Goal: Information Seeking & Learning: Learn about a topic

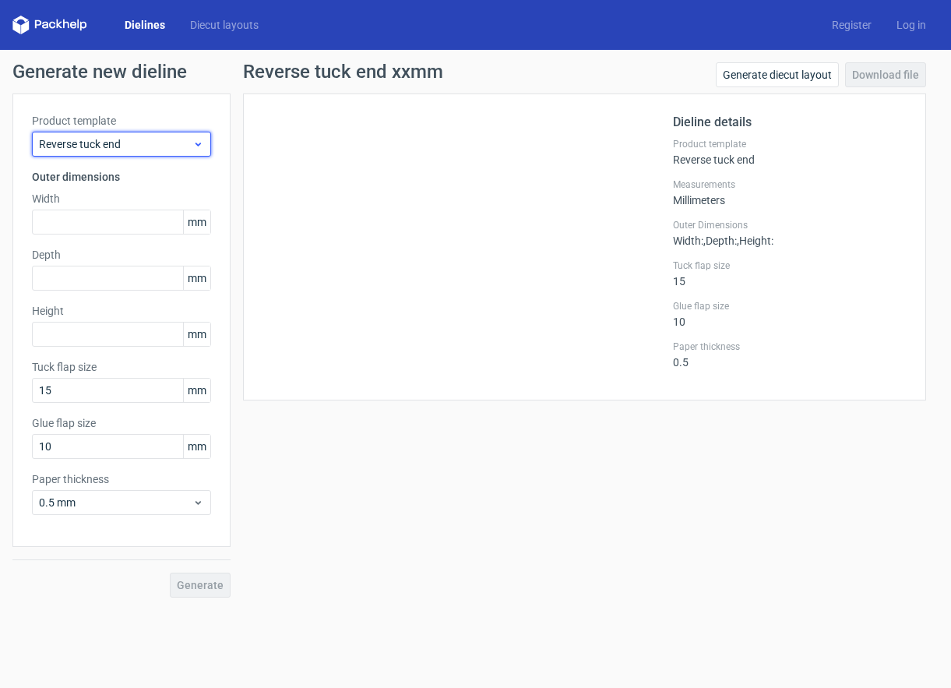
click at [157, 144] on span "Reverse tuck end" at bounding box center [115, 144] width 153 height 16
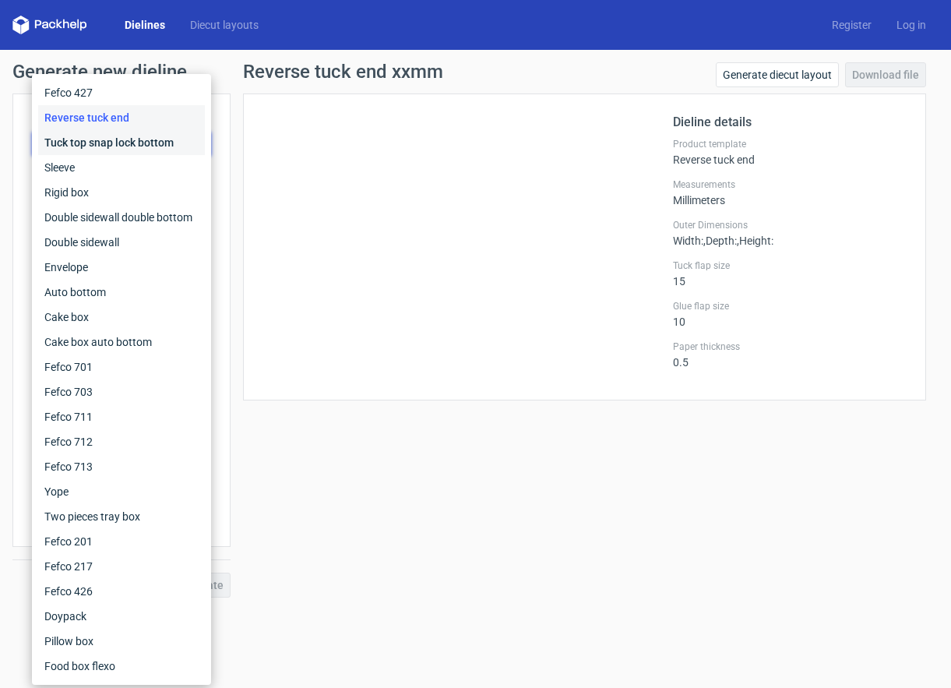
click at [157, 144] on div "Tuck top snap lock bottom" at bounding box center [121, 142] width 167 height 25
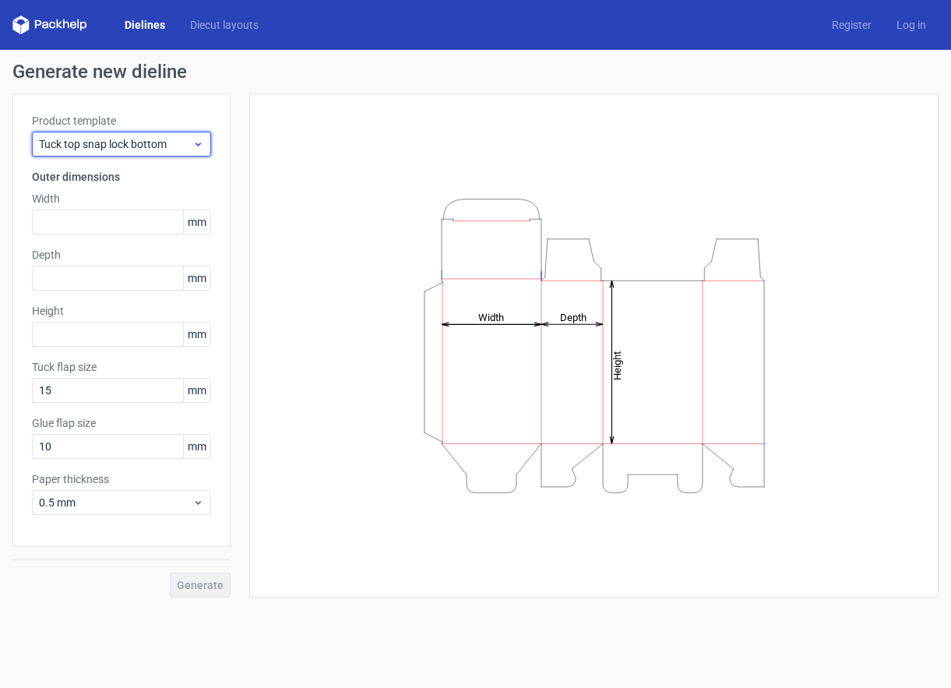
click at [199, 139] on icon at bounding box center [198, 144] width 12 height 12
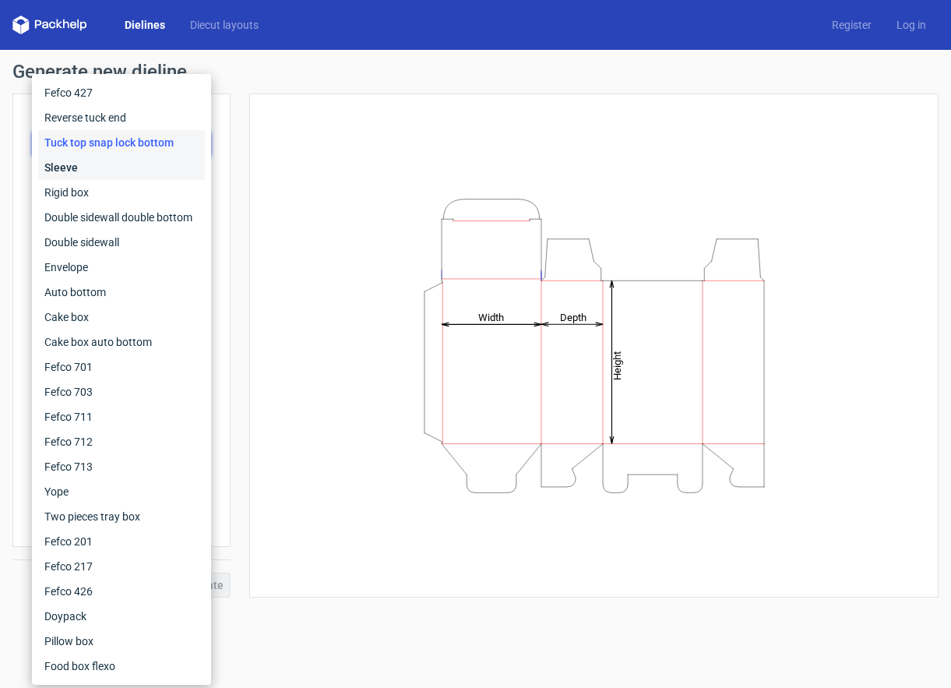
click at [87, 165] on div "Sleeve" at bounding box center [121, 167] width 167 height 25
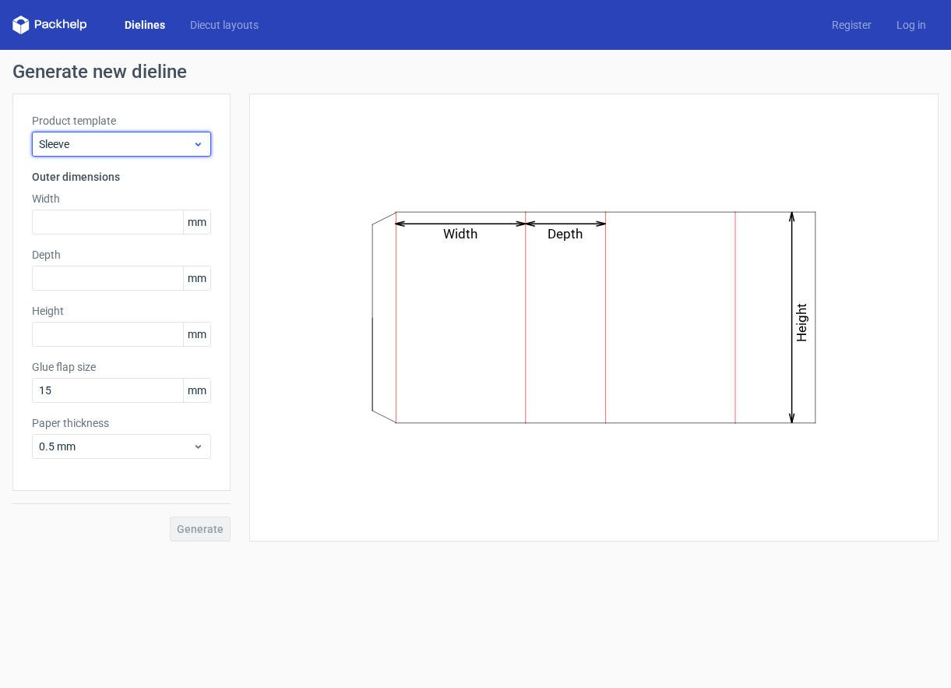
click at [102, 136] on span "Sleeve" at bounding box center [115, 144] width 153 height 16
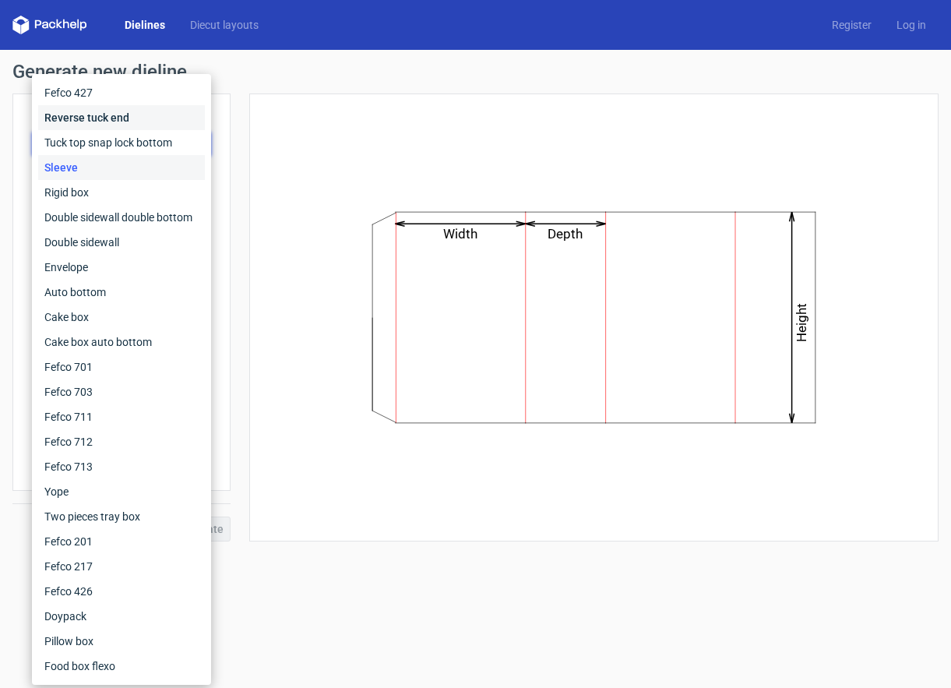
click at [90, 109] on div "Reverse tuck end" at bounding box center [121, 117] width 167 height 25
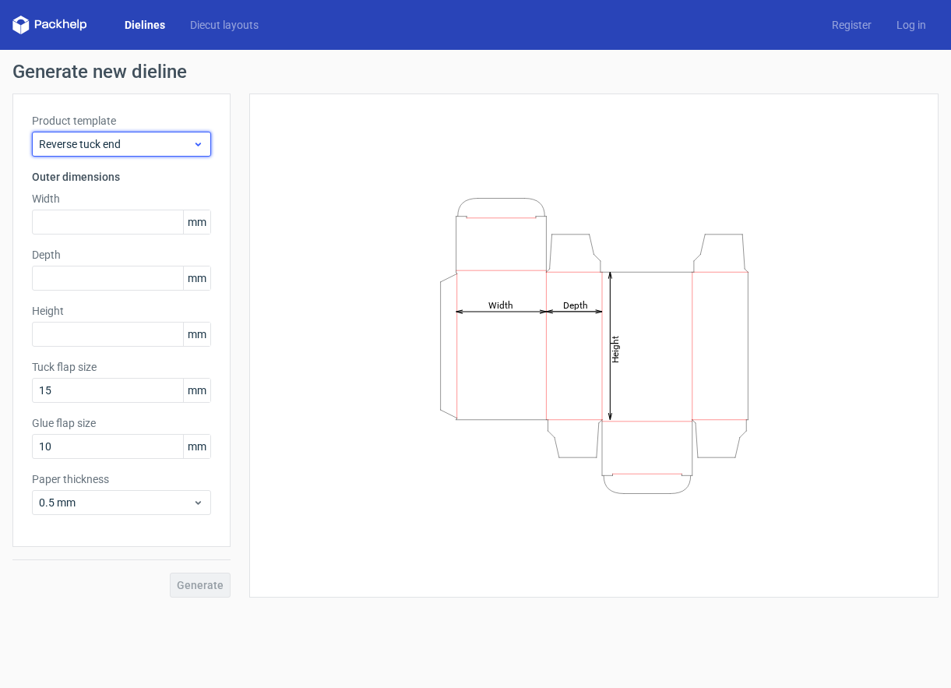
click at [156, 141] on span "Reverse tuck end" at bounding box center [115, 144] width 153 height 16
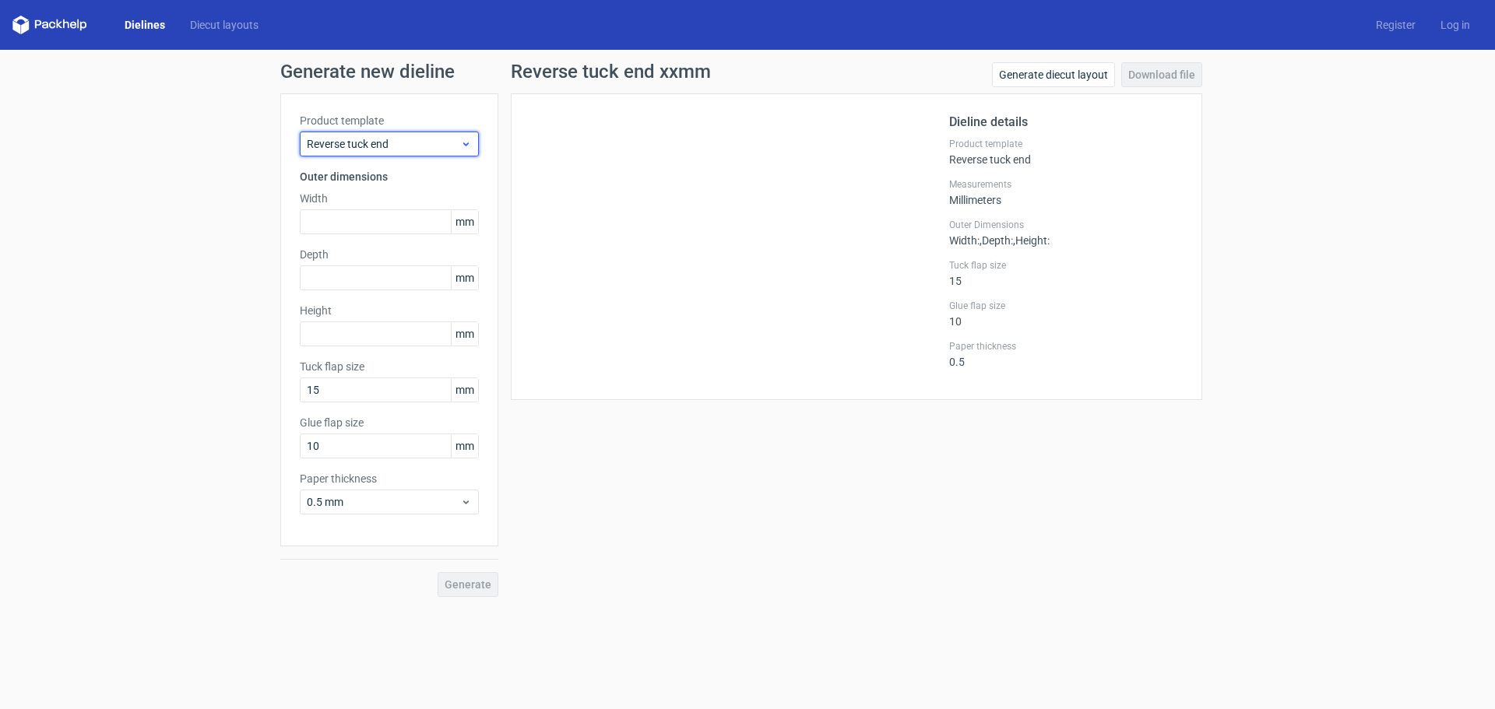
click at [430, 142] on span "Reverse tuck end" at bounding box center [383, 144] width 153 height 16
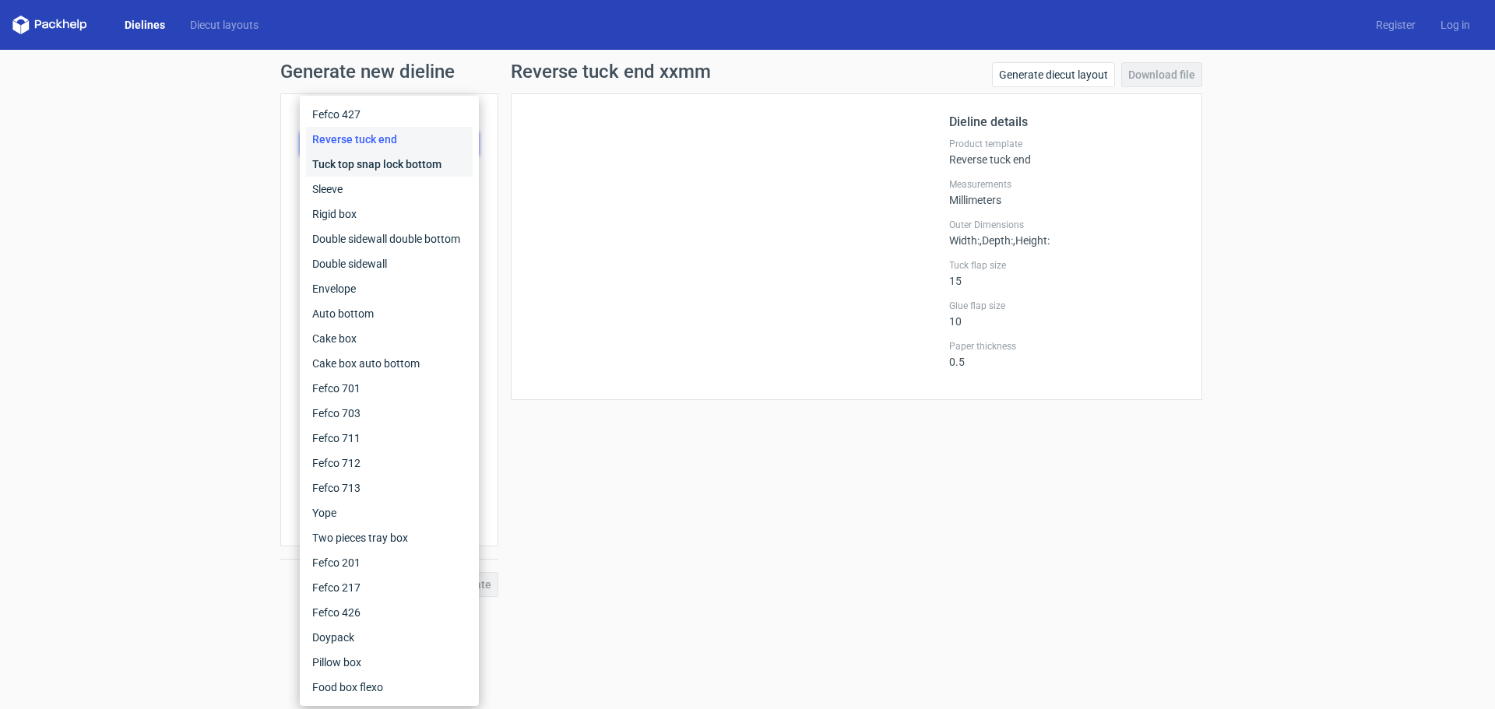
click at [406, 161] on div "Tuck top snap lock bottom" at bounding box center [389, 164] width 167 height 25
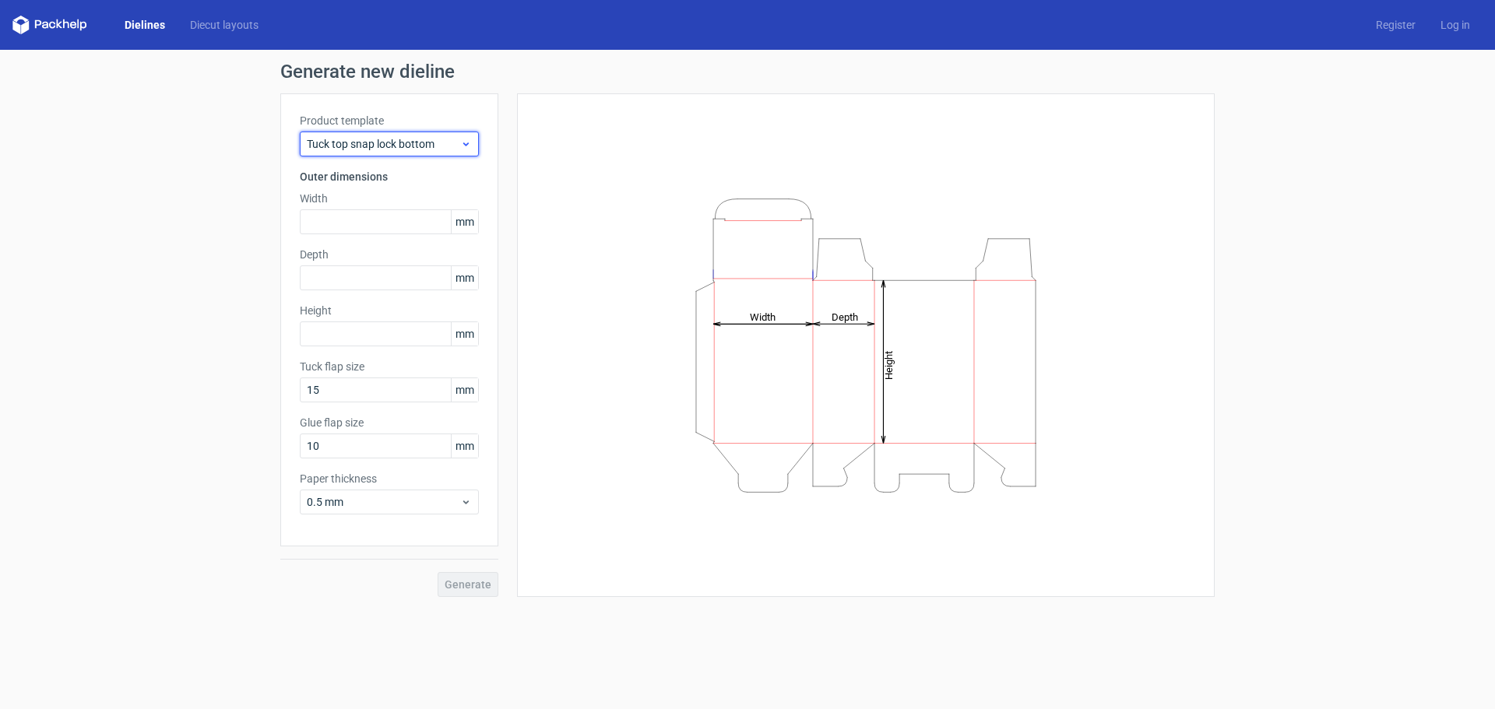
click at [389, 142] on span "Tuck top snap lock bottom" at bounding box center [383, 144] width 153 height 16
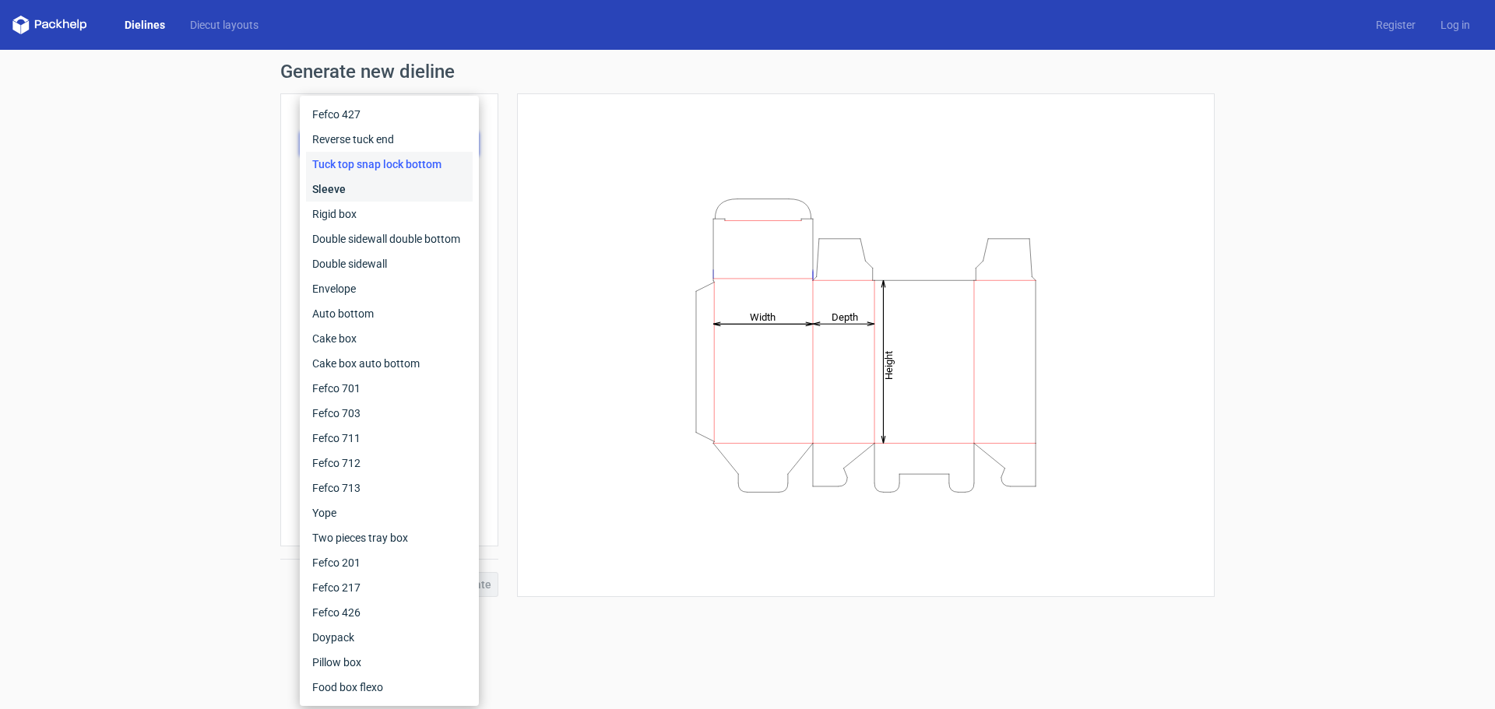
click at [362, 188] on div "Sleeve" at bounding box center [389, 189] width 167 height 25
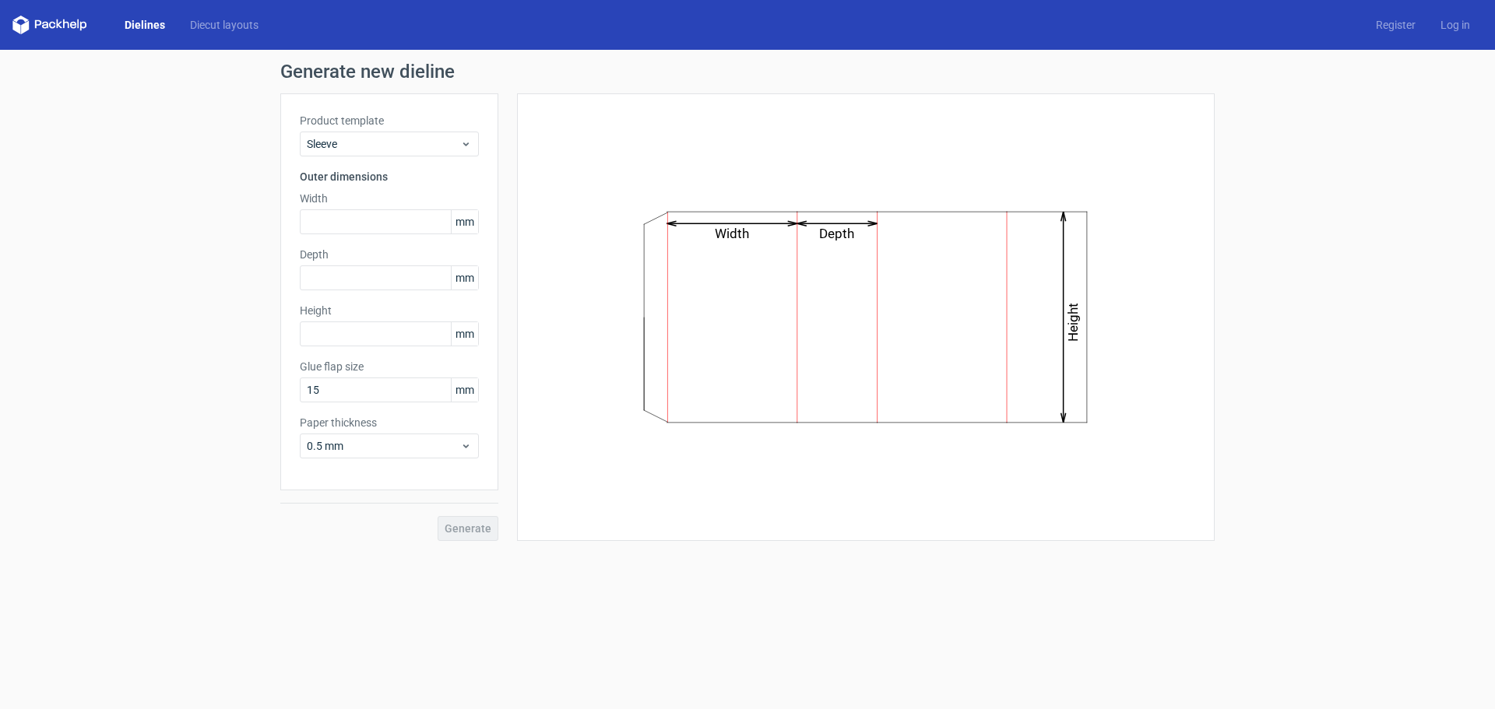
click at [382, 122] on label "Product template" at bounding box center [389, 121] width 179 height 16
click at [402, 153] on div "Sleeve" at bounding box center [389, 144] width 179 height 25
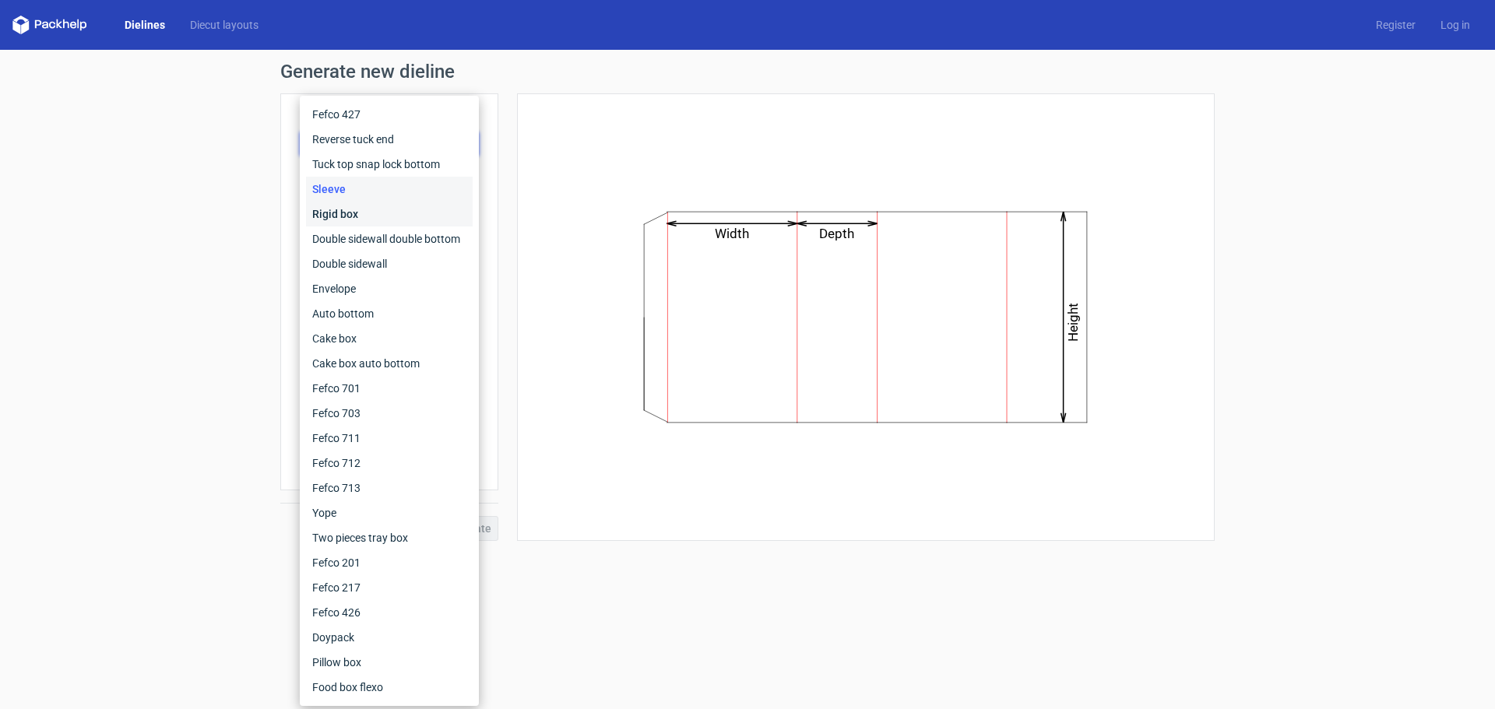
click at [375, 214] on div "Rigid box" at bounding box center [389, 214] width 167 height 25
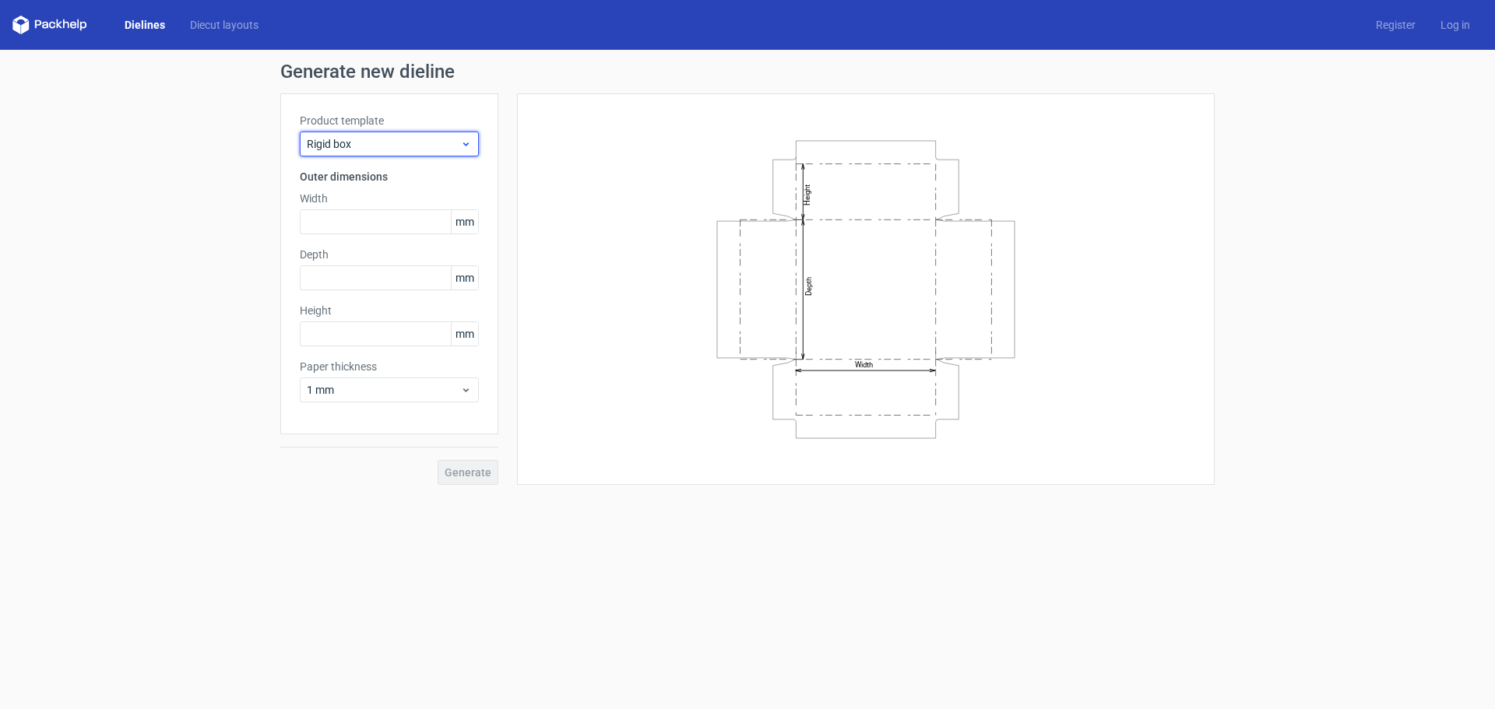
click at [396, 142] on span "Rigid box" at bounding box center [383, 144] width 153 height 16
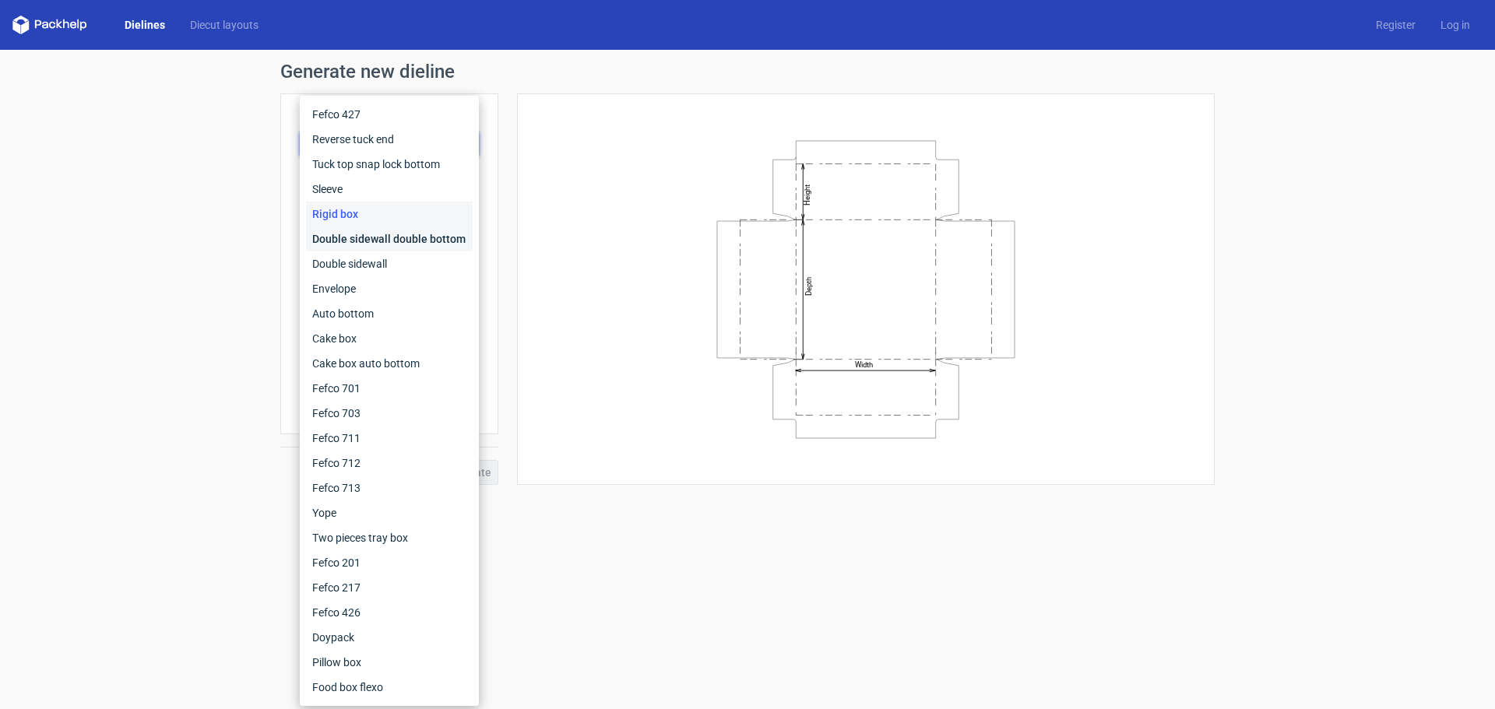
click at [356, 236] on div "Double sidewall double bottom" at bounding box center [389, 239] width 167 height 25
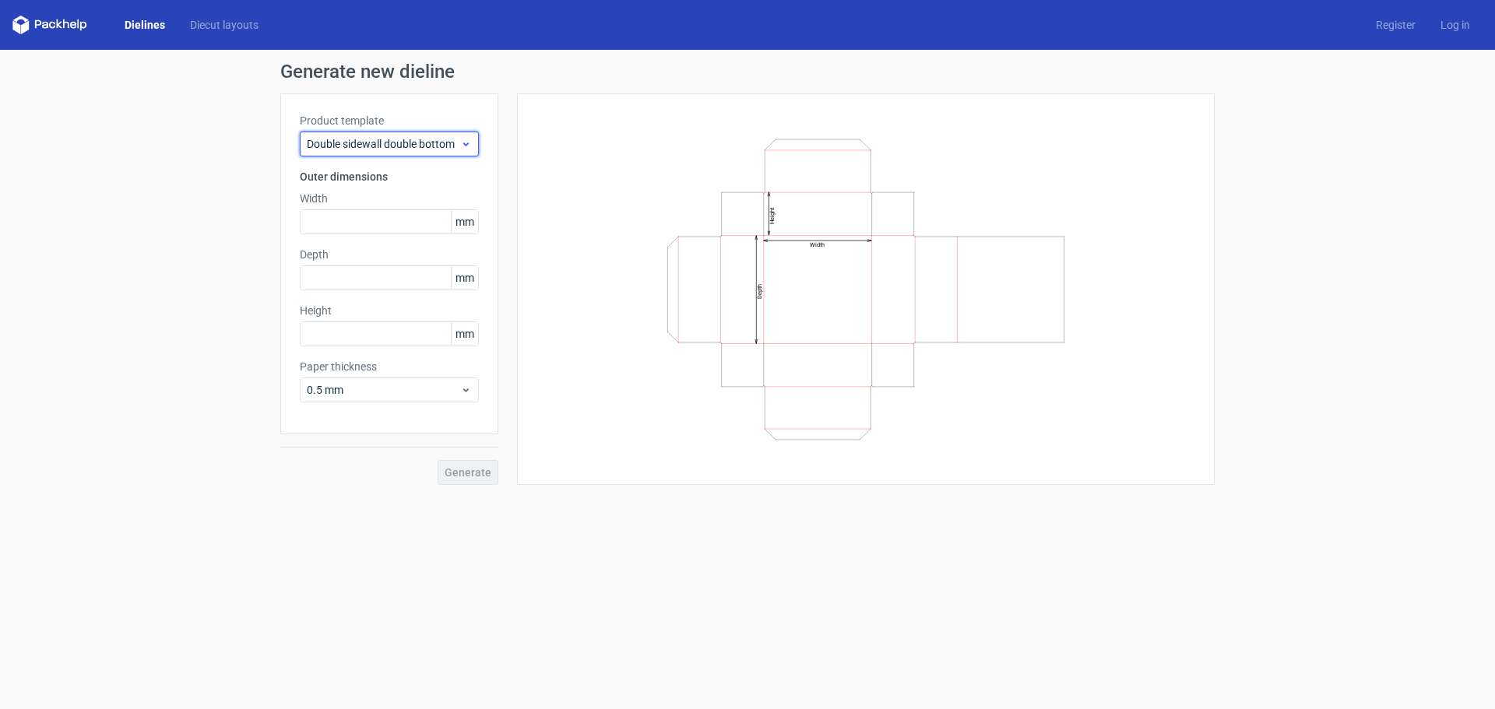
click at [394, 145] on span "Double sidewall double bottom" at bounding box center [383, 144] width 153 height 16
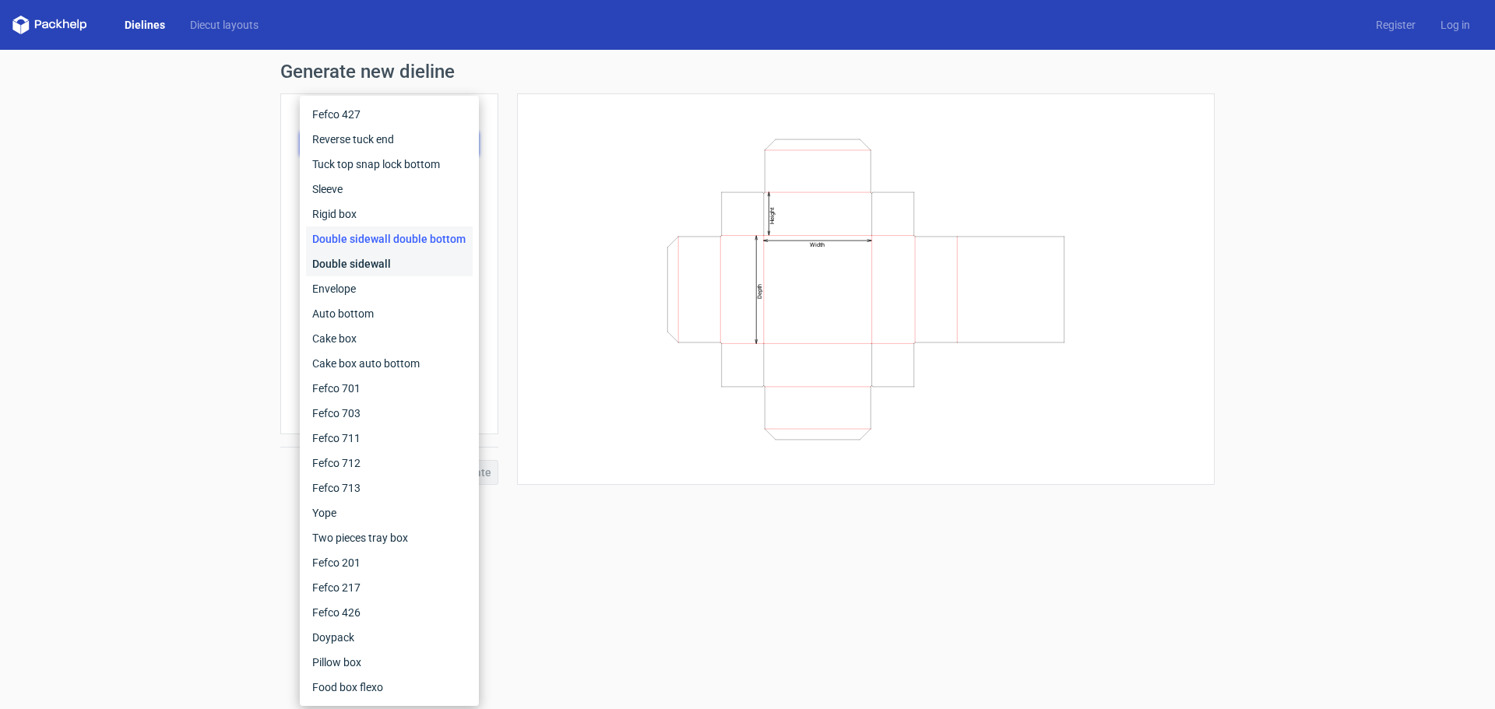
click at [363, 262] on div "Double sidewall" at bounding box center [389, 263] width 167 height 25
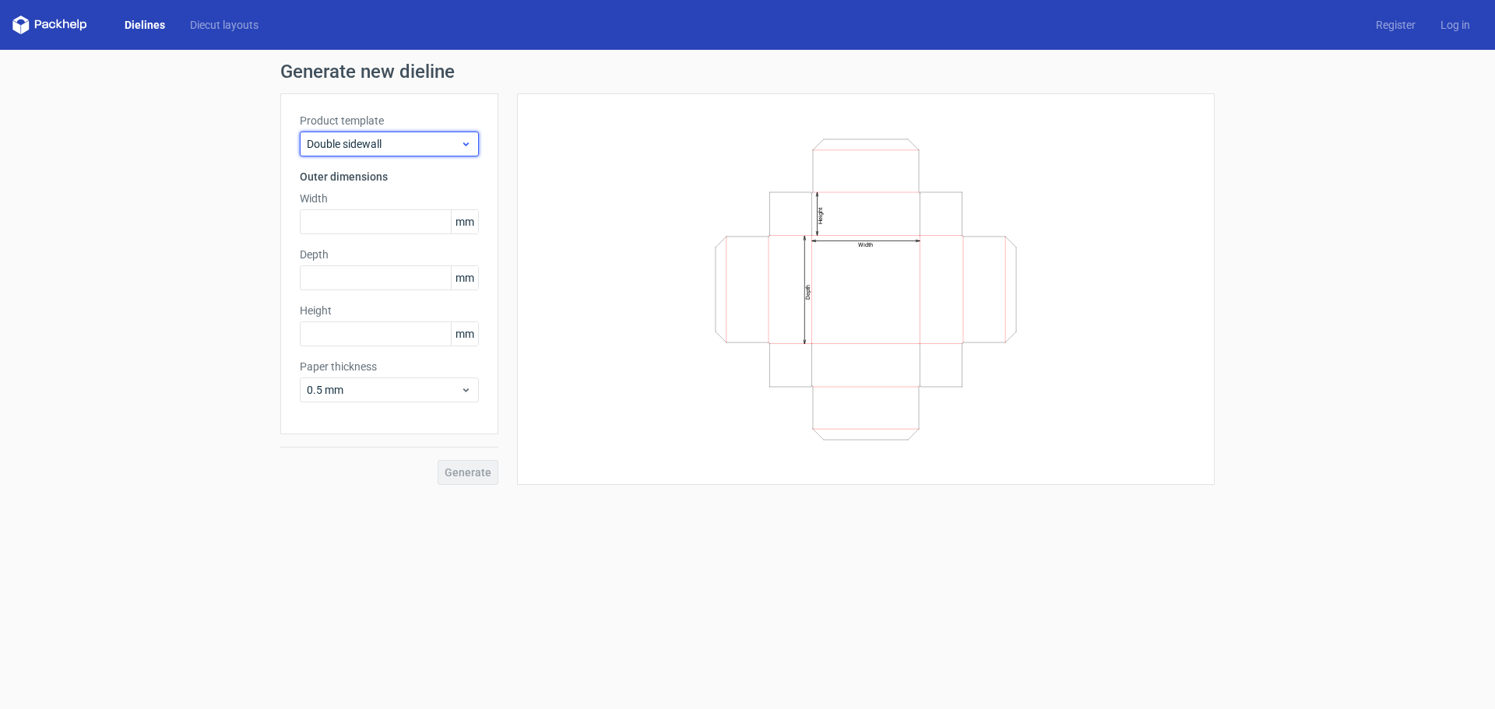
click at [376, 136] on span "Double sidewall" at bounding box center [383, 144] width 153 height 16
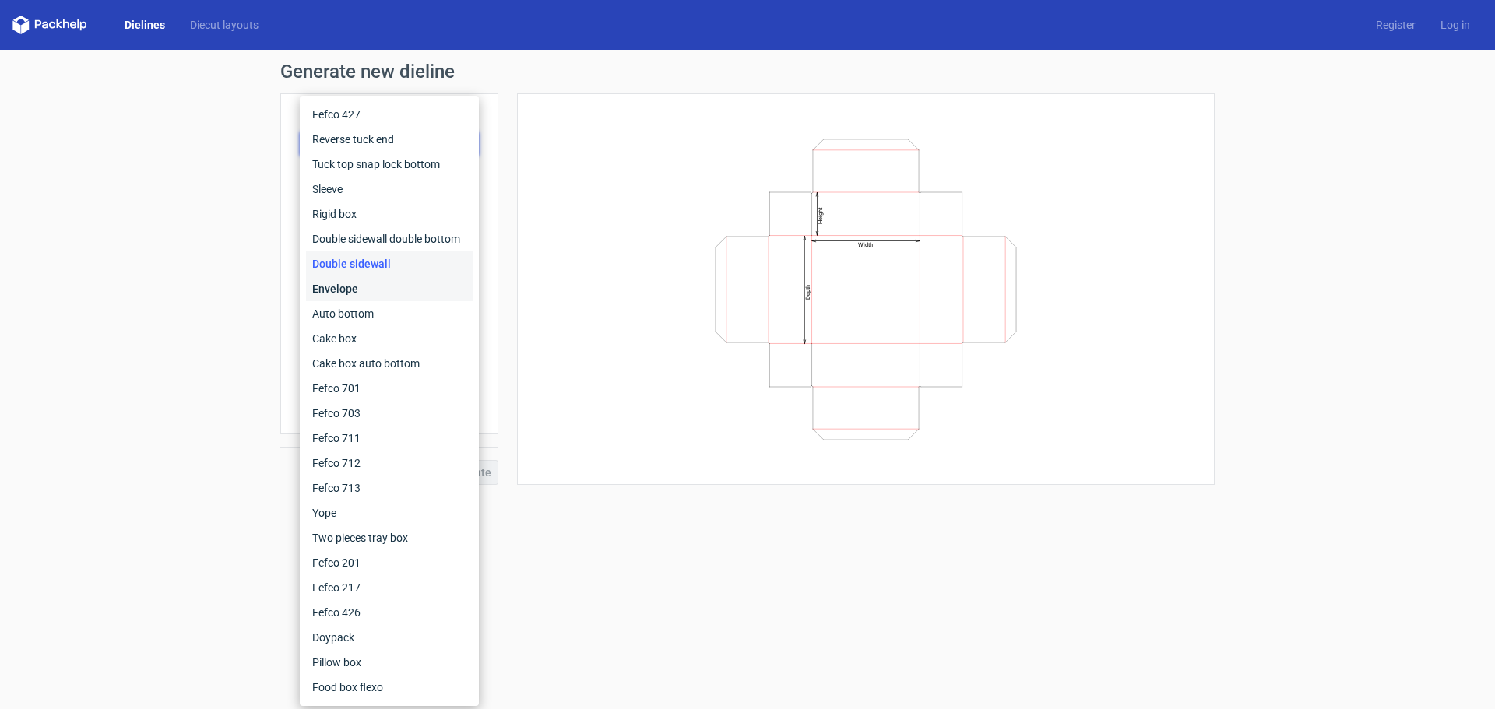
click at [352, 284] on div "Envelope" at bounding box center [389, 288] width 167 height 25
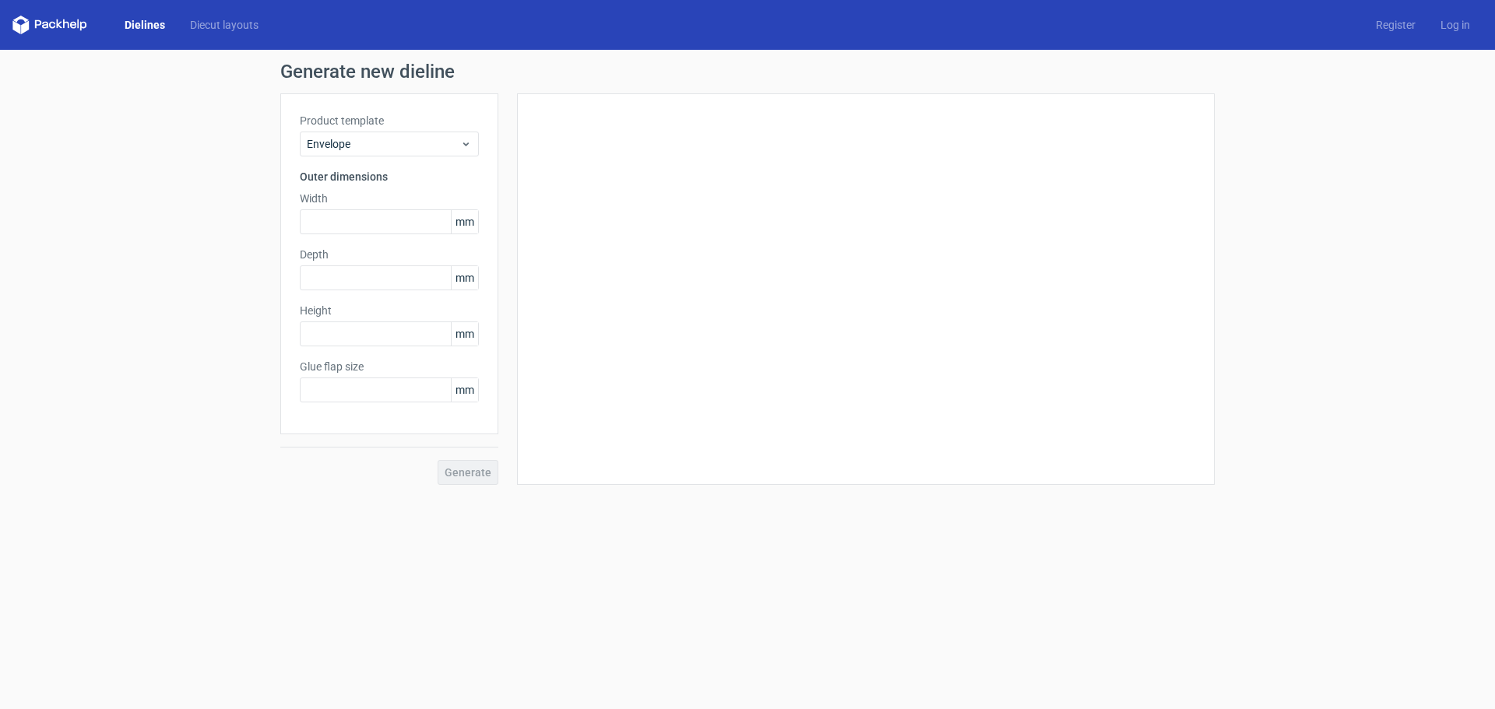
type input "20"
click at [392, 134] on div "Envelope" at bounding box center [389, 144] width 179 height 25
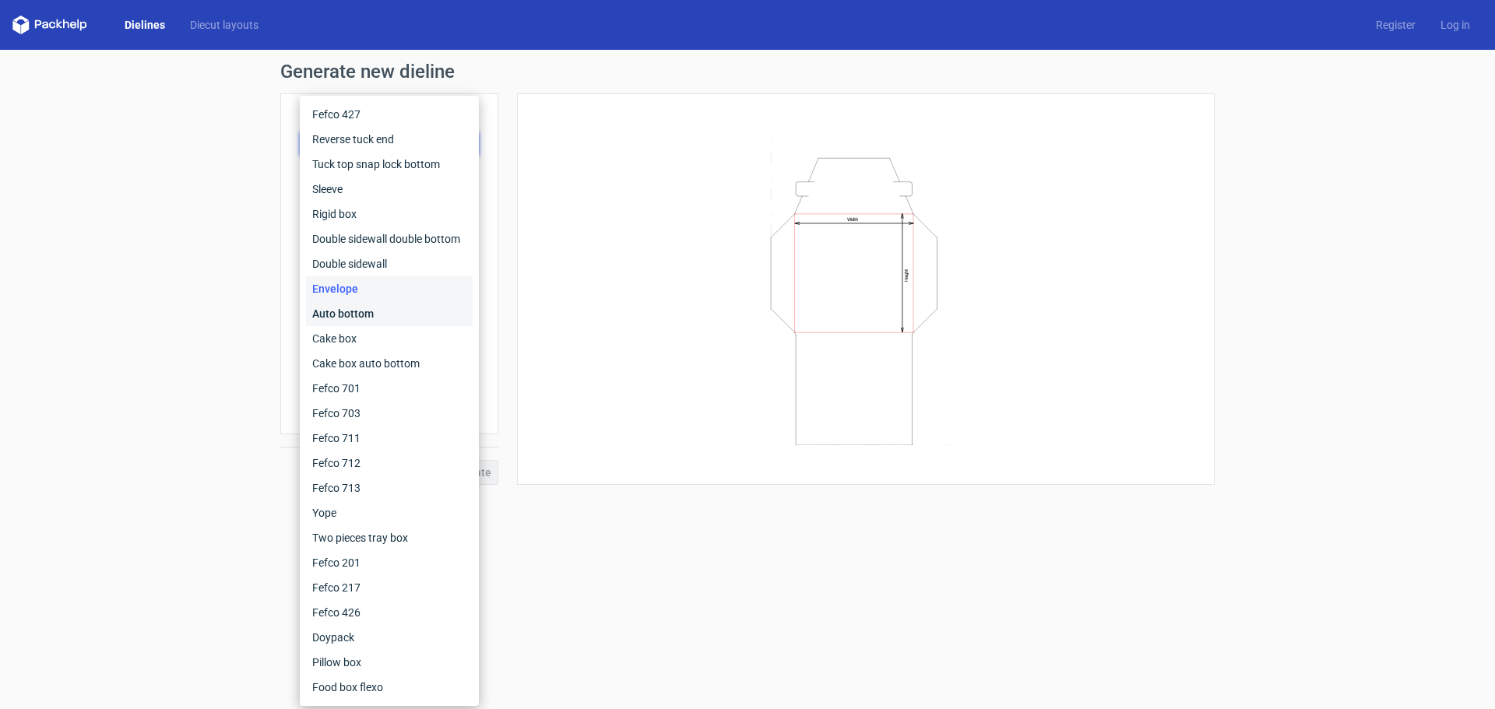
click at [337, 313] on div "Auto bottom" at bounding box center [389, 313] width 167 height 25
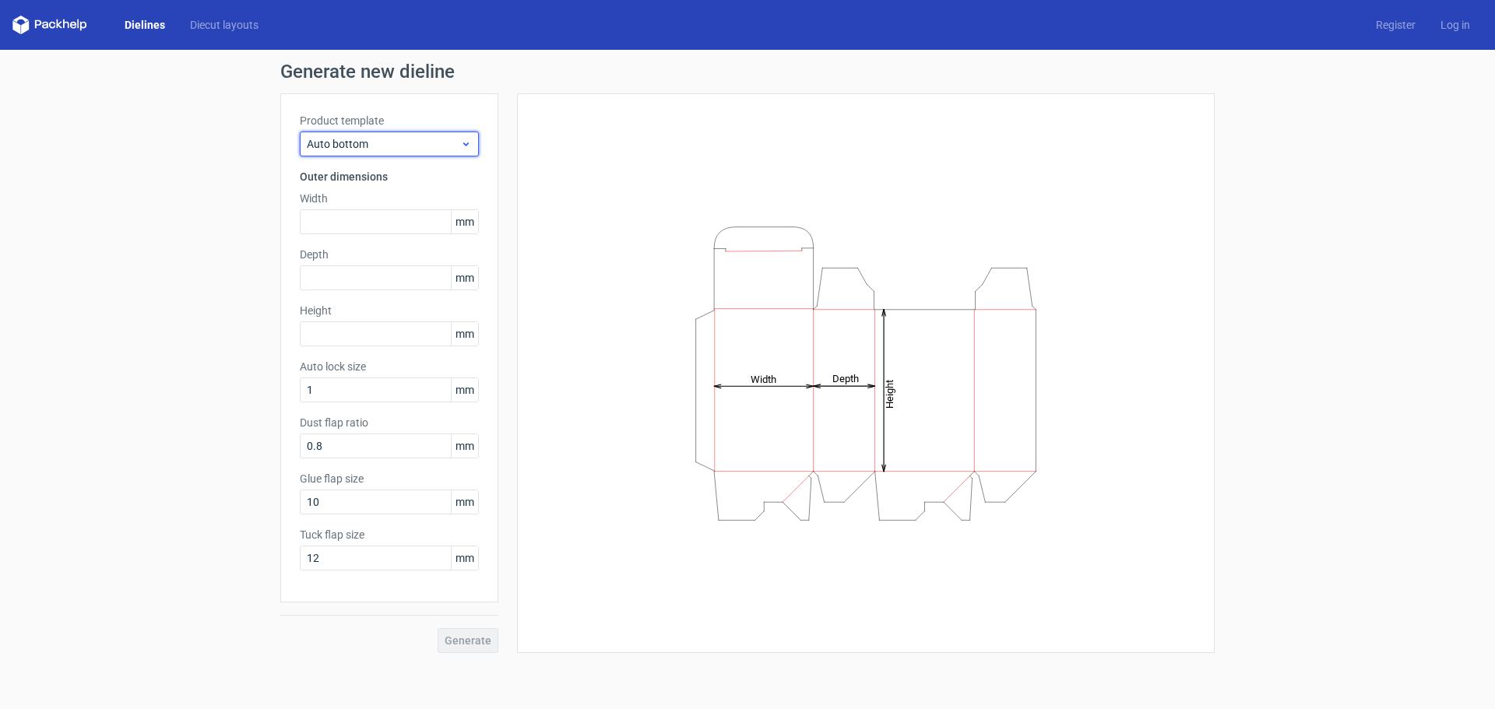
click at [376, 135] on div "Auto bottom" at bounding box center [389, 144] width 179 height 25
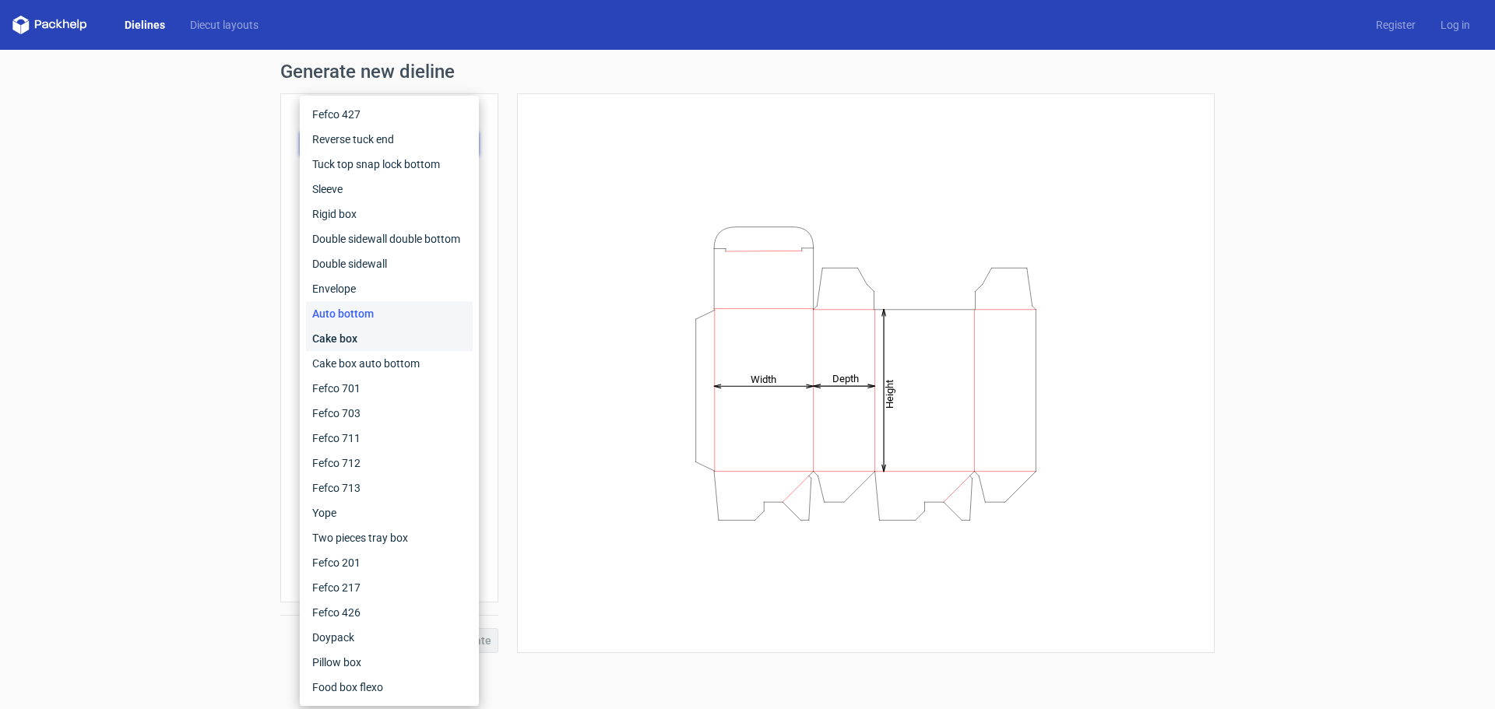
click at [355, 335] on div "Cake box" at bounding box center [389, 338] width 167 height 25
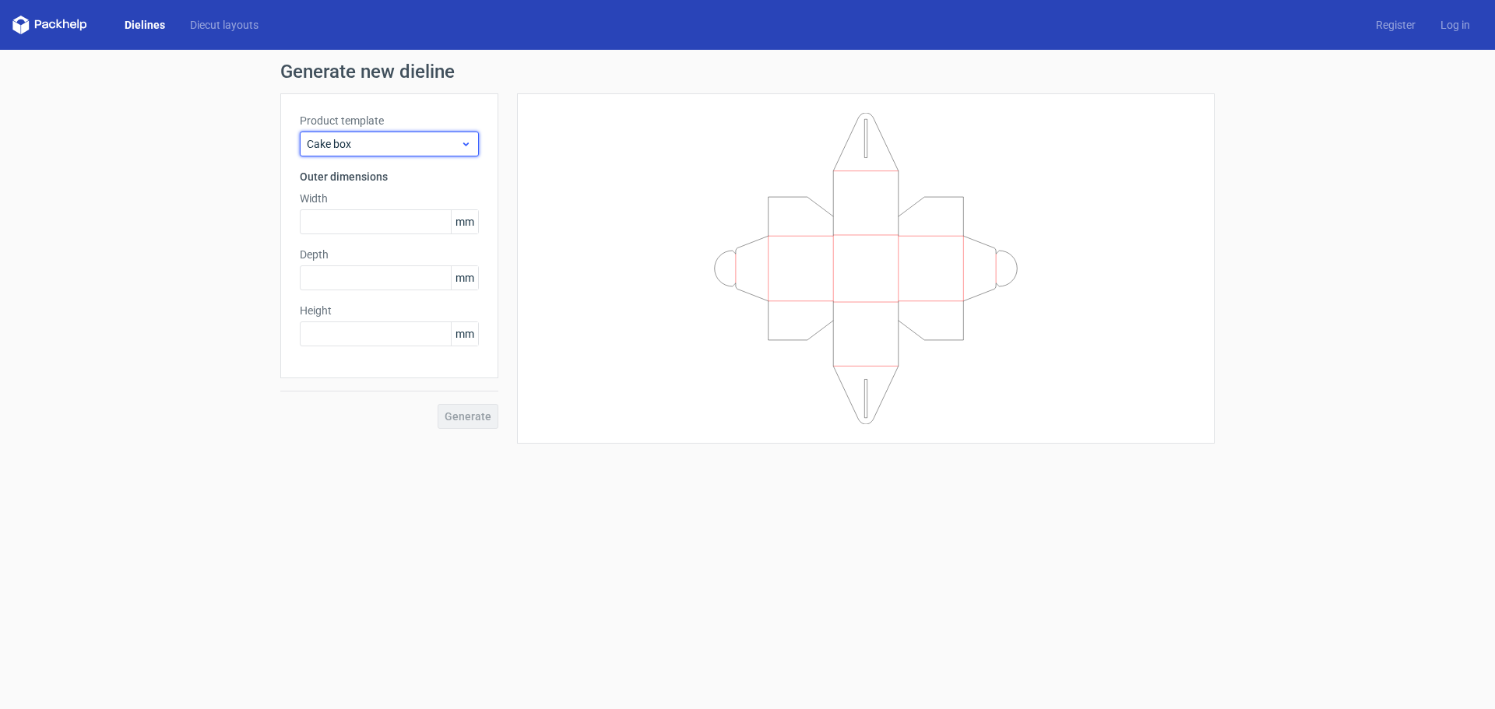
click at [401, 146] on span "Cake box" at bounding box center [383, 144] width 153 height 16
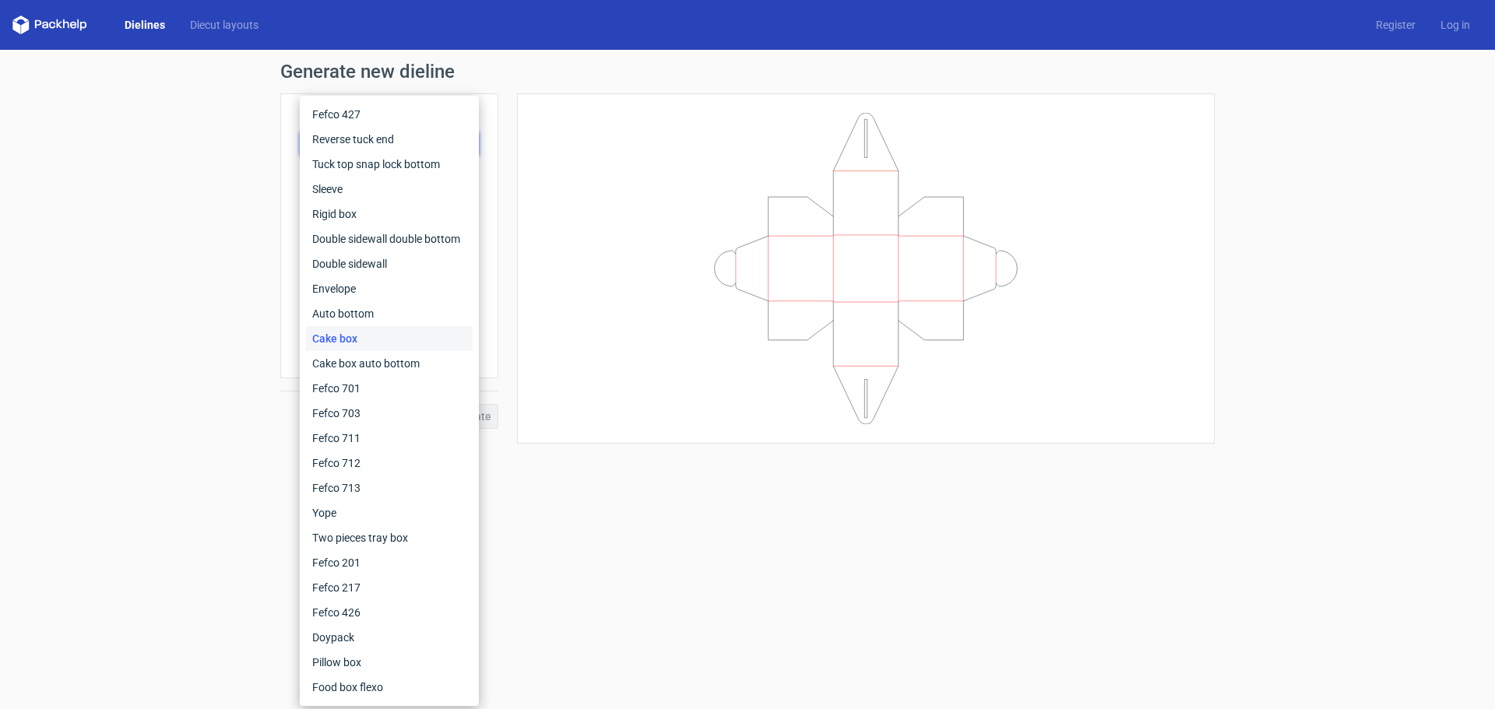
click at [353, 347] on div "Cake box" at bounding box center [389, 338] width 167 height 25
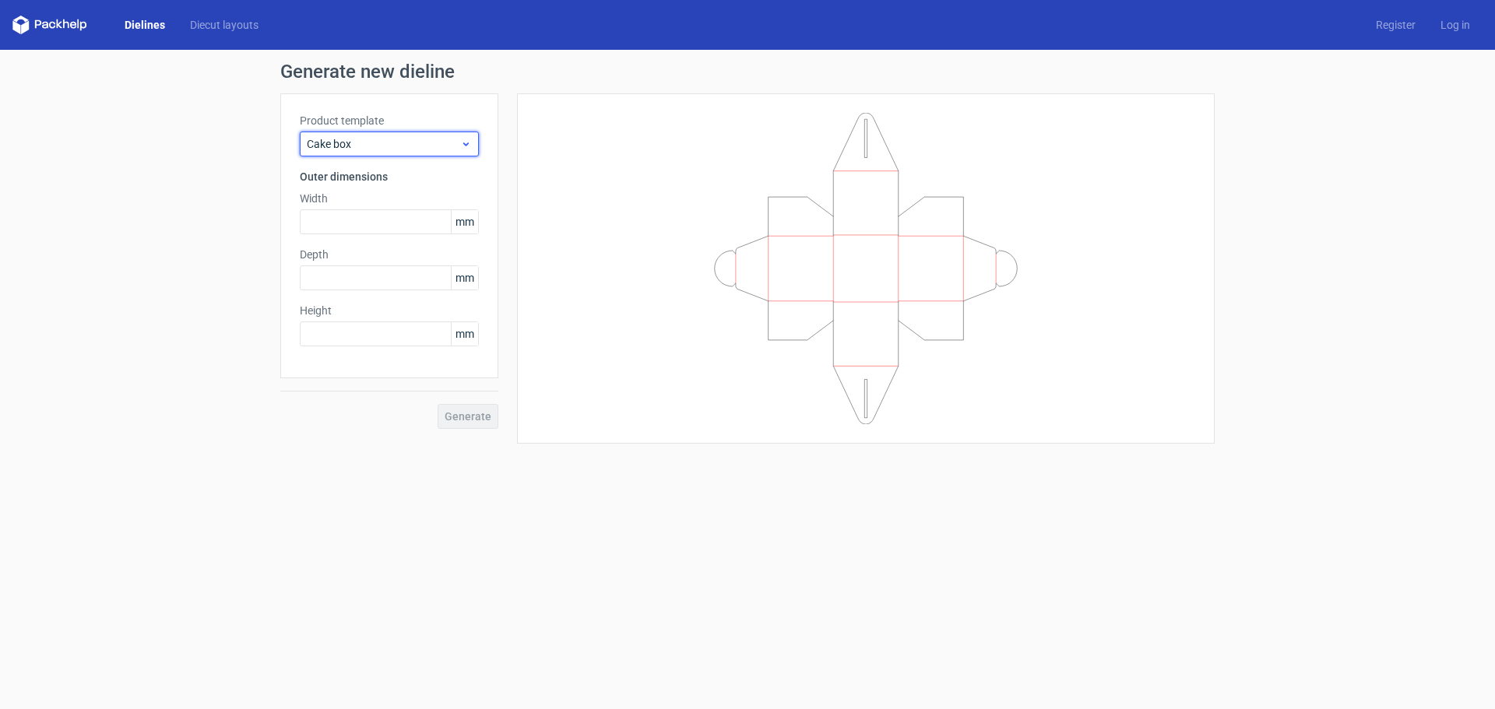
click at [400, 137] on span "Cake box" at bounding box center [383, 144] width 153 height 16
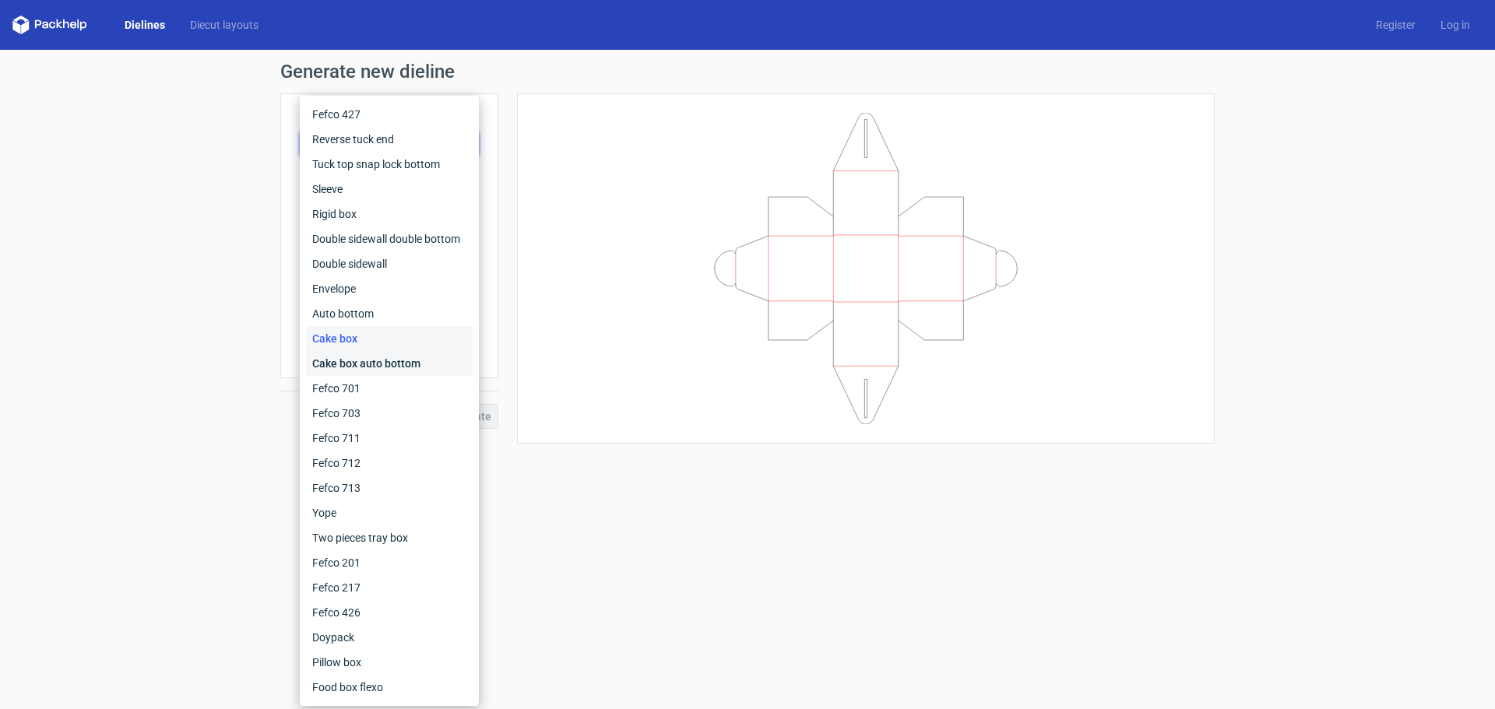
click at [386, 359] on div "Cake box auto bottom" at bounding box center [389, 363] width 167 height 25
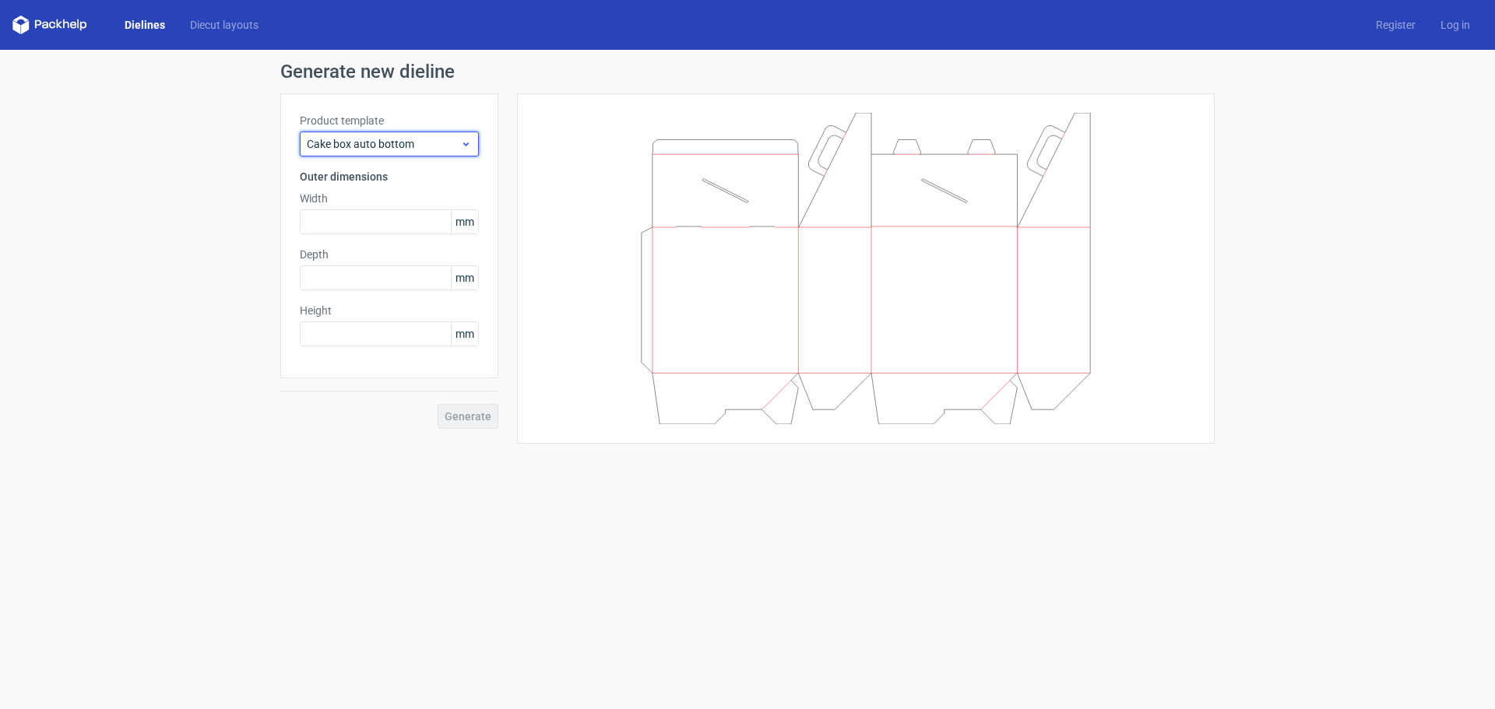
click at [378, 143] on span "Cake box auto bottom" at bounding box center [383, 144] width 153 height 16
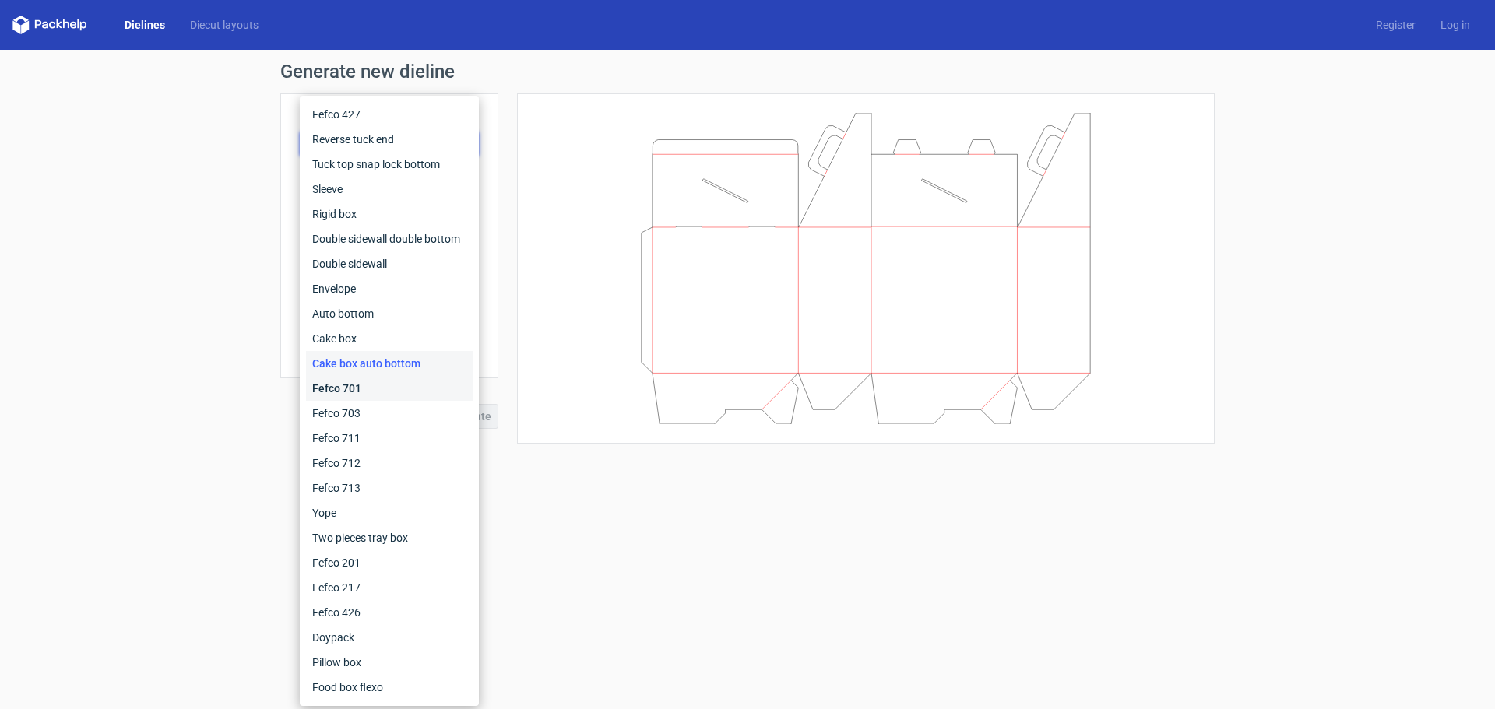
click at [343, 385] on div "Fefco 701" at bounding box center [389, 388] width 167 height 25
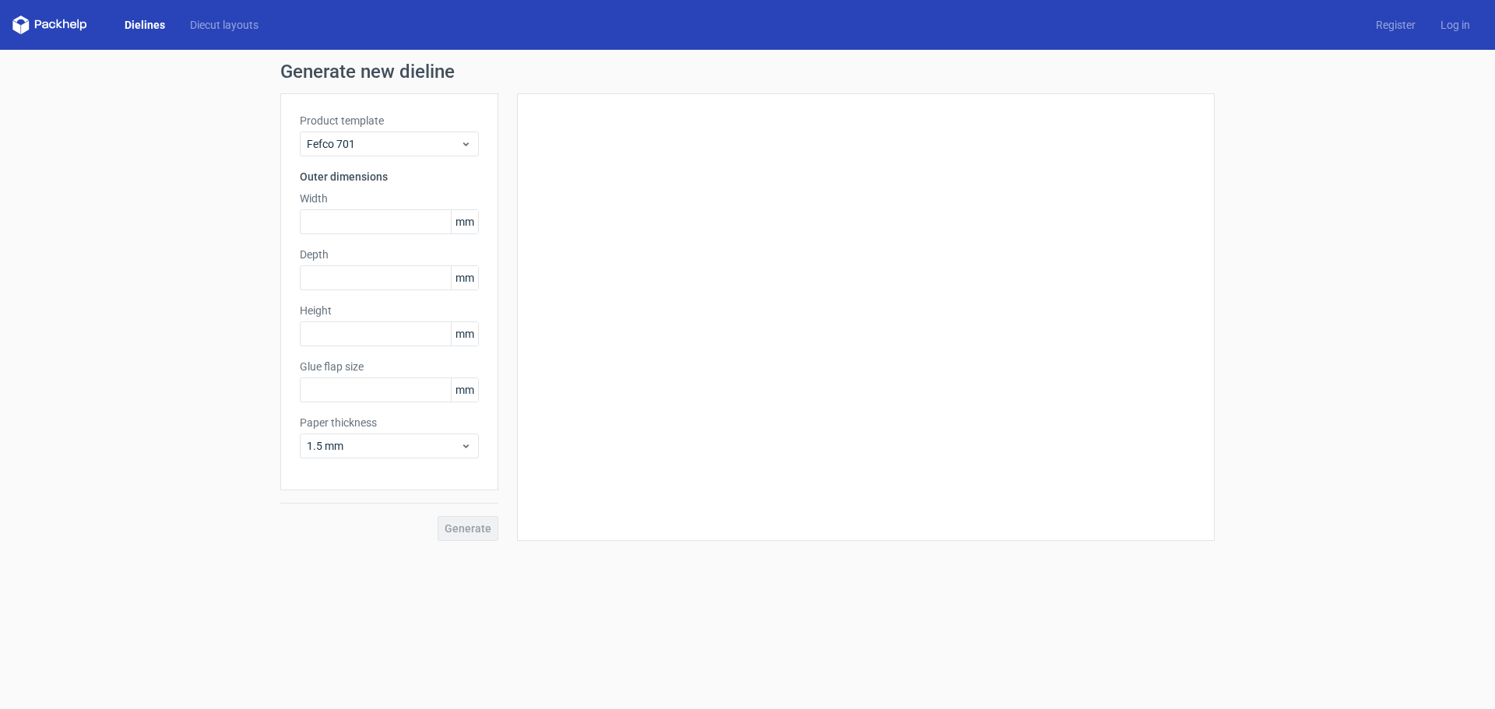
type input "25"
click at [388, 141] on span "Fefco 701" at bounding box center [383, 144] width 153 height 16
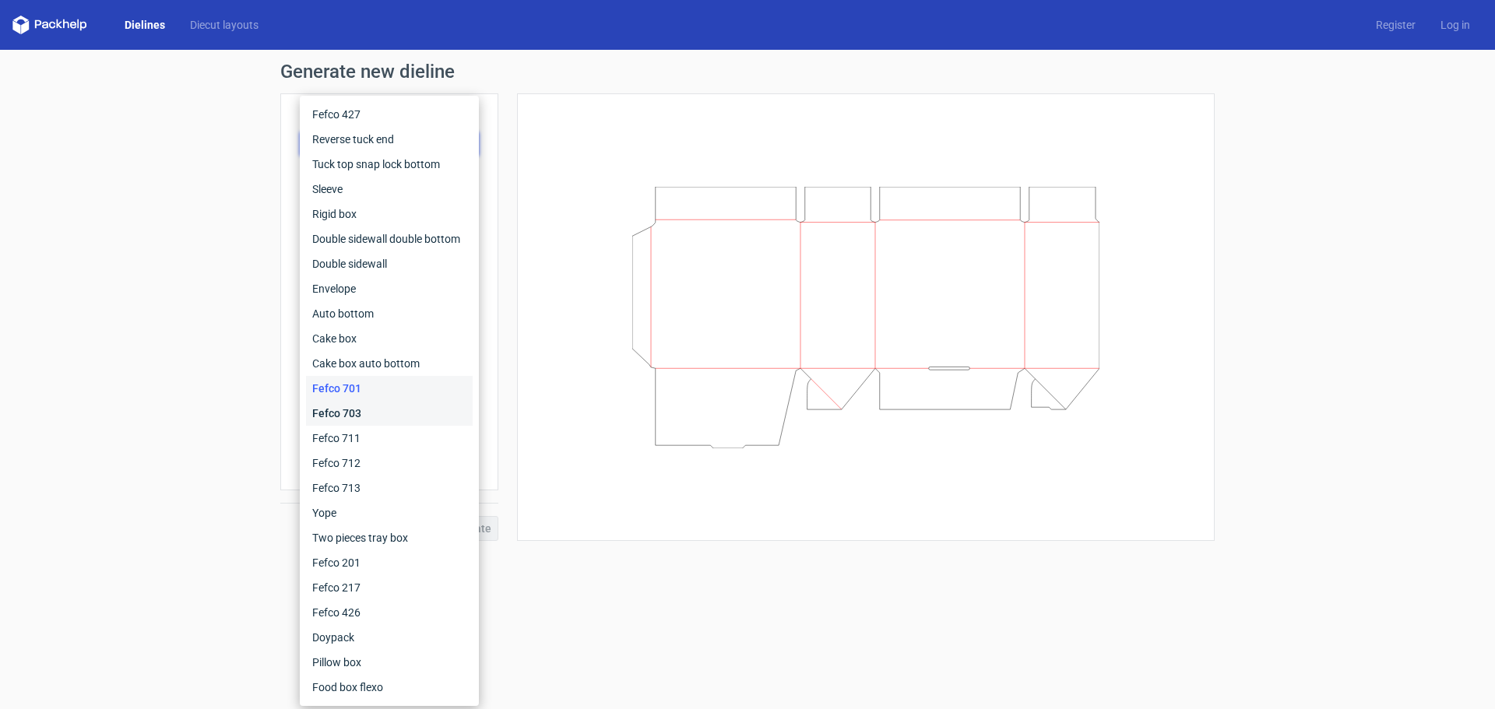
click at [370, 408] on div "Fefco 703" at bounding box center [389, 413] width 167 height 25
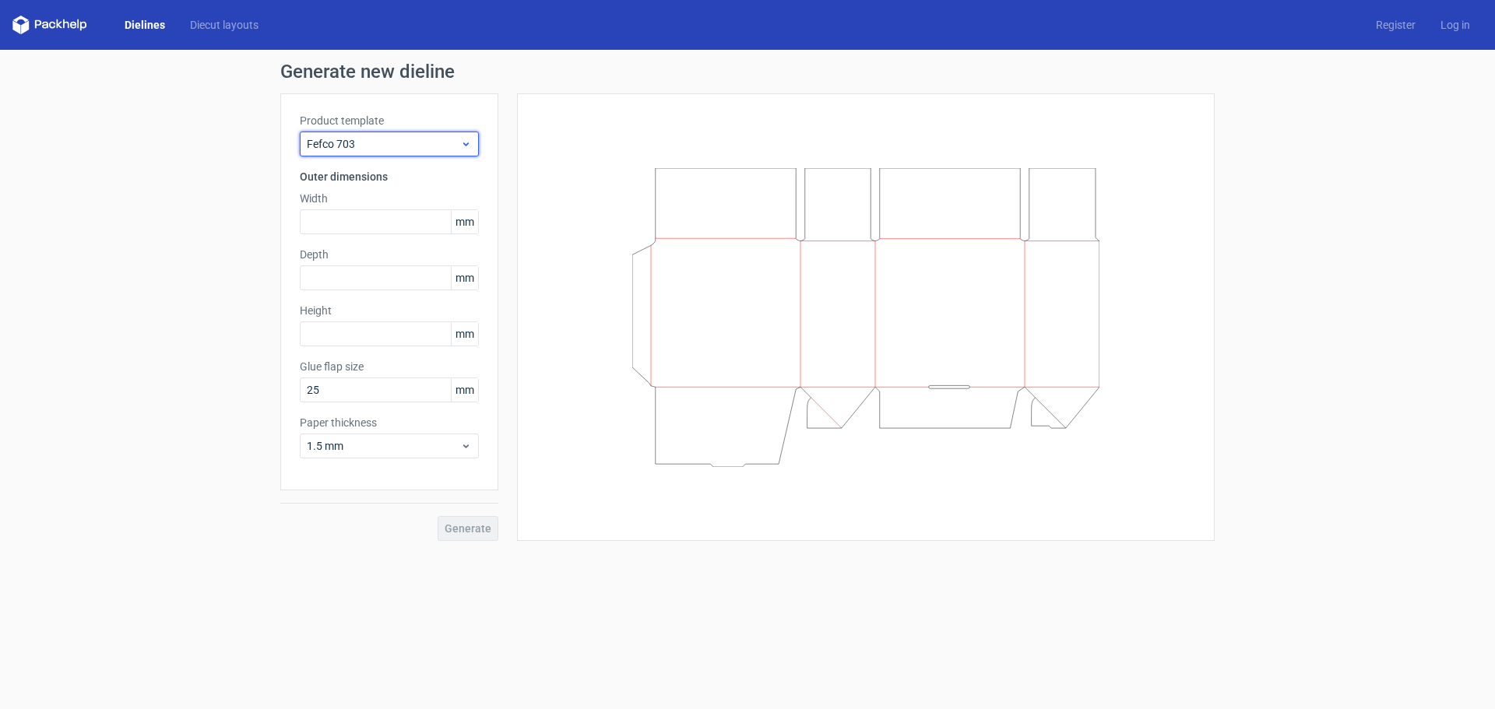
click at [394, 141] on span "Fefco 703" at bounding box center [383, 144] width 153 height 16
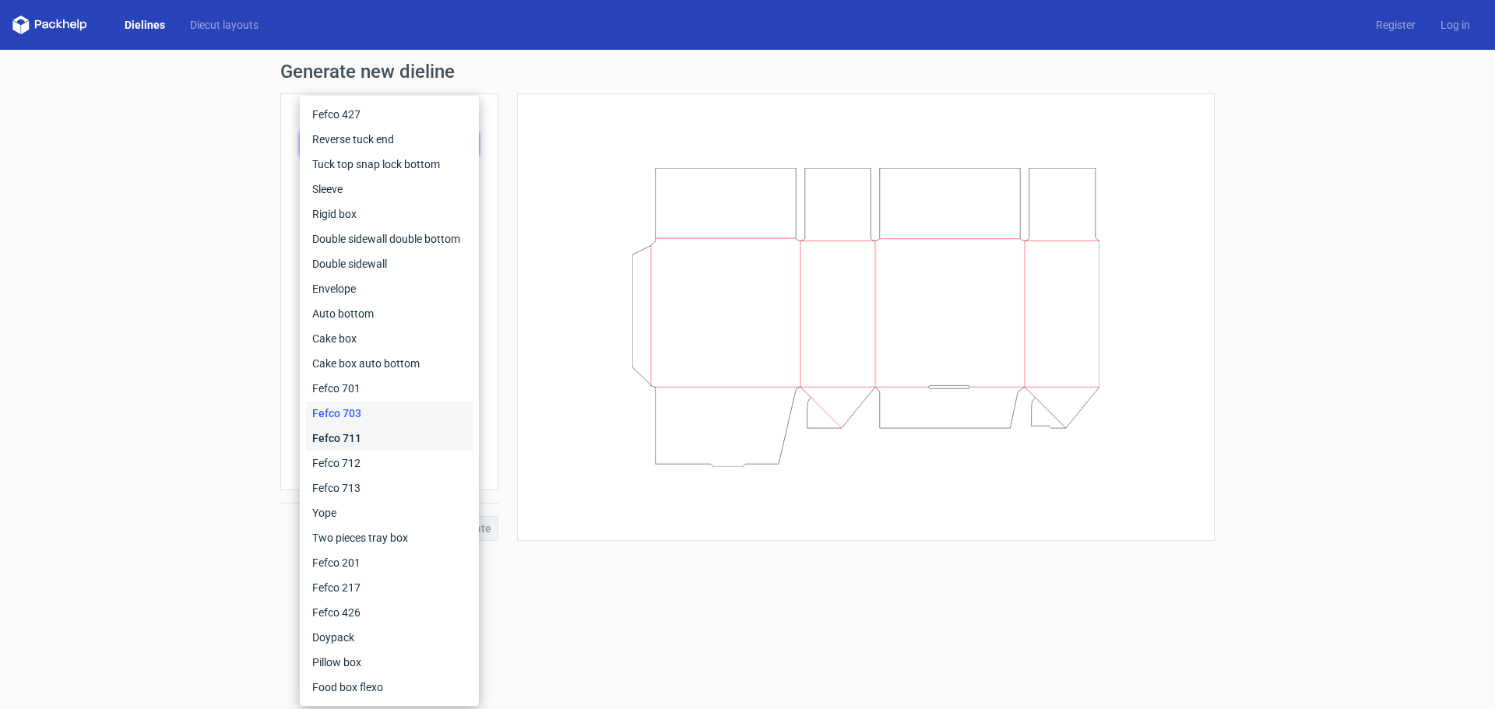
click at [336, 430] on div "Fefco 711" at bounding box center [389, 438] width 167 height 25
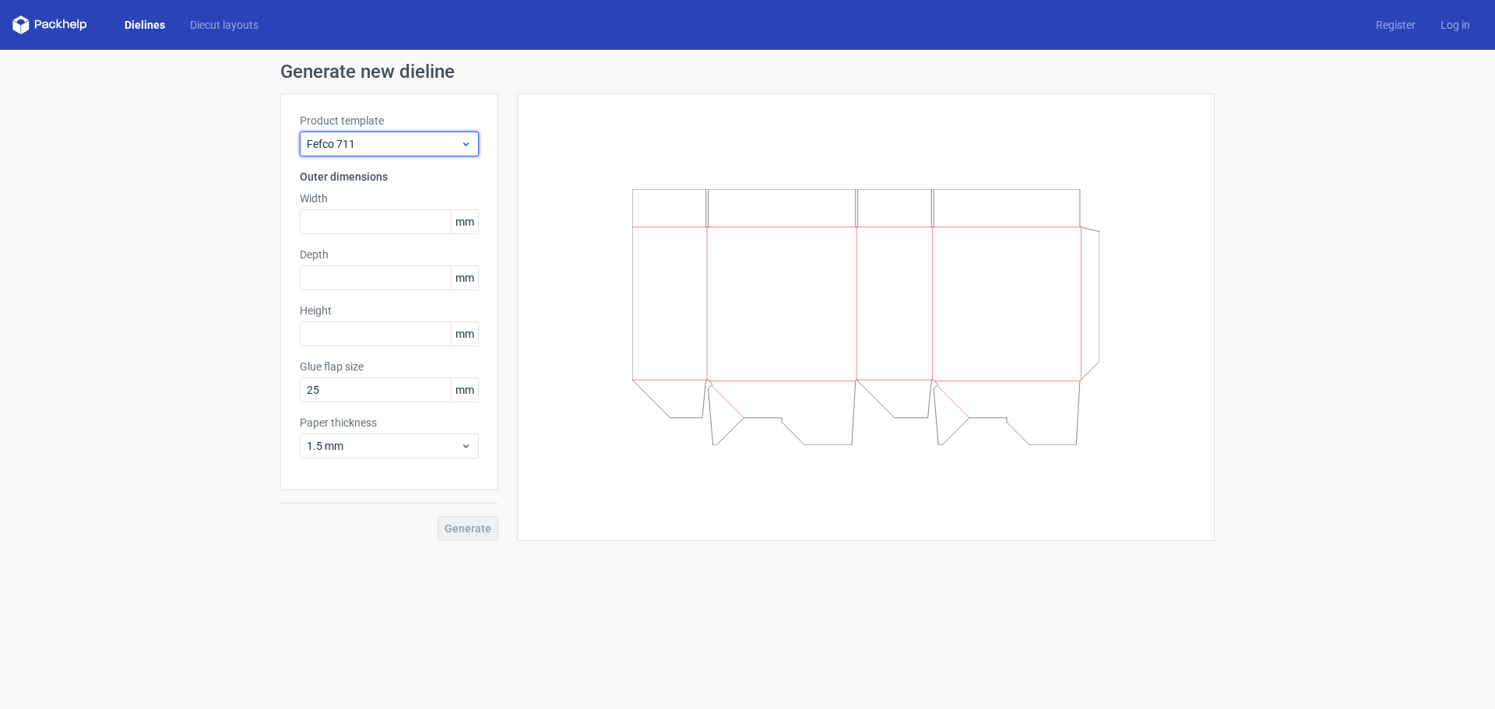
click at [410, 139] on span "Fefco 711" at bounding box center [383, 144] width 153 height 16
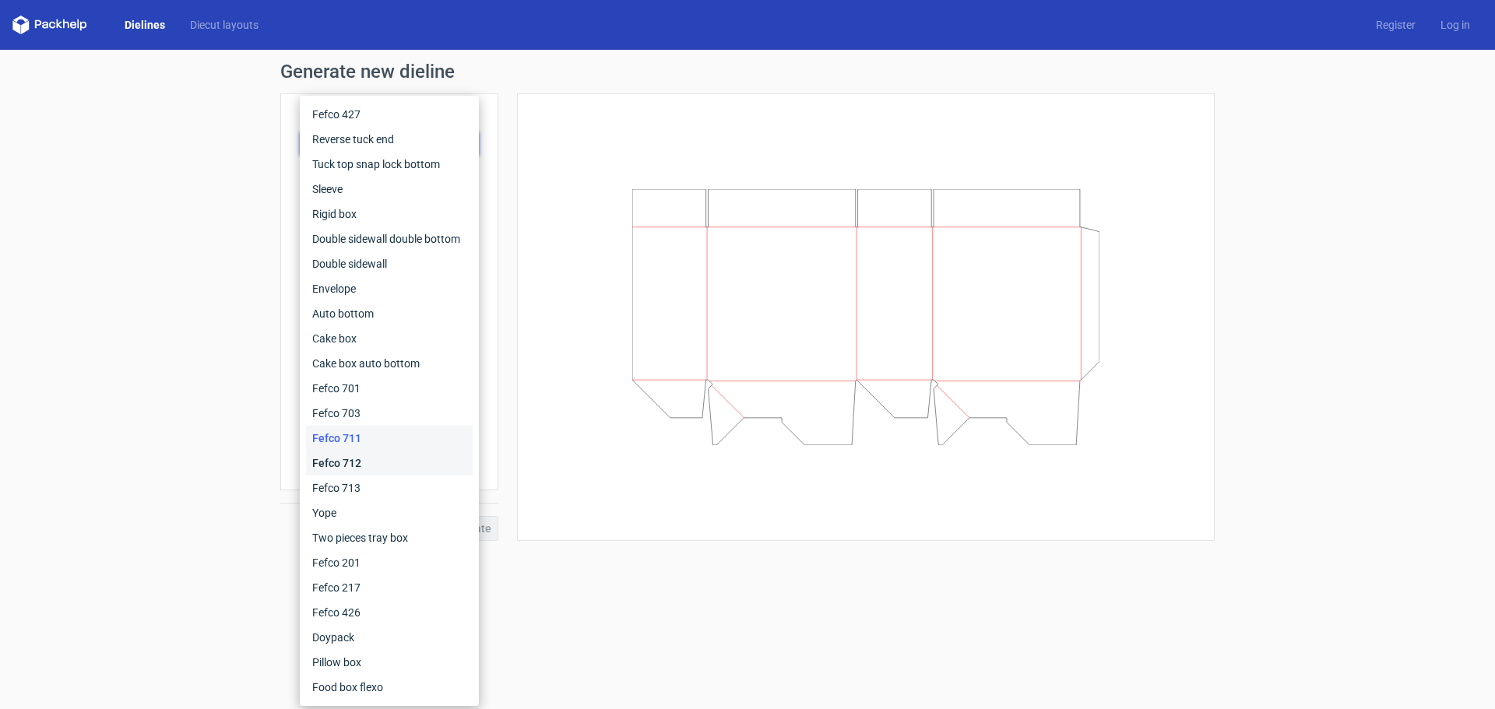
click at [357, 455] on div "Fefco 712" at bounding box center [389, 463] width 167 height 25
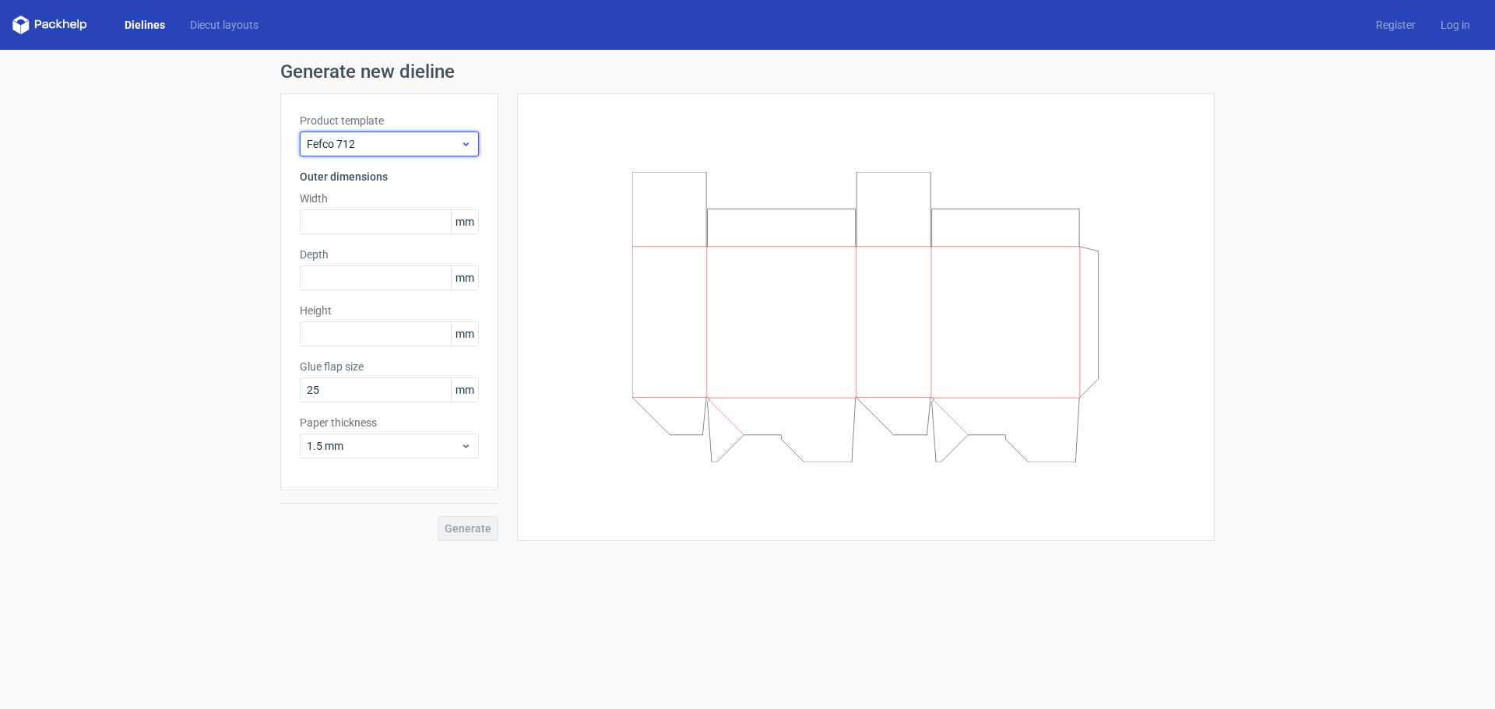
click at [354, 139] on span "Fefco 712" at bounding box center [383, 144] width 153 height 16
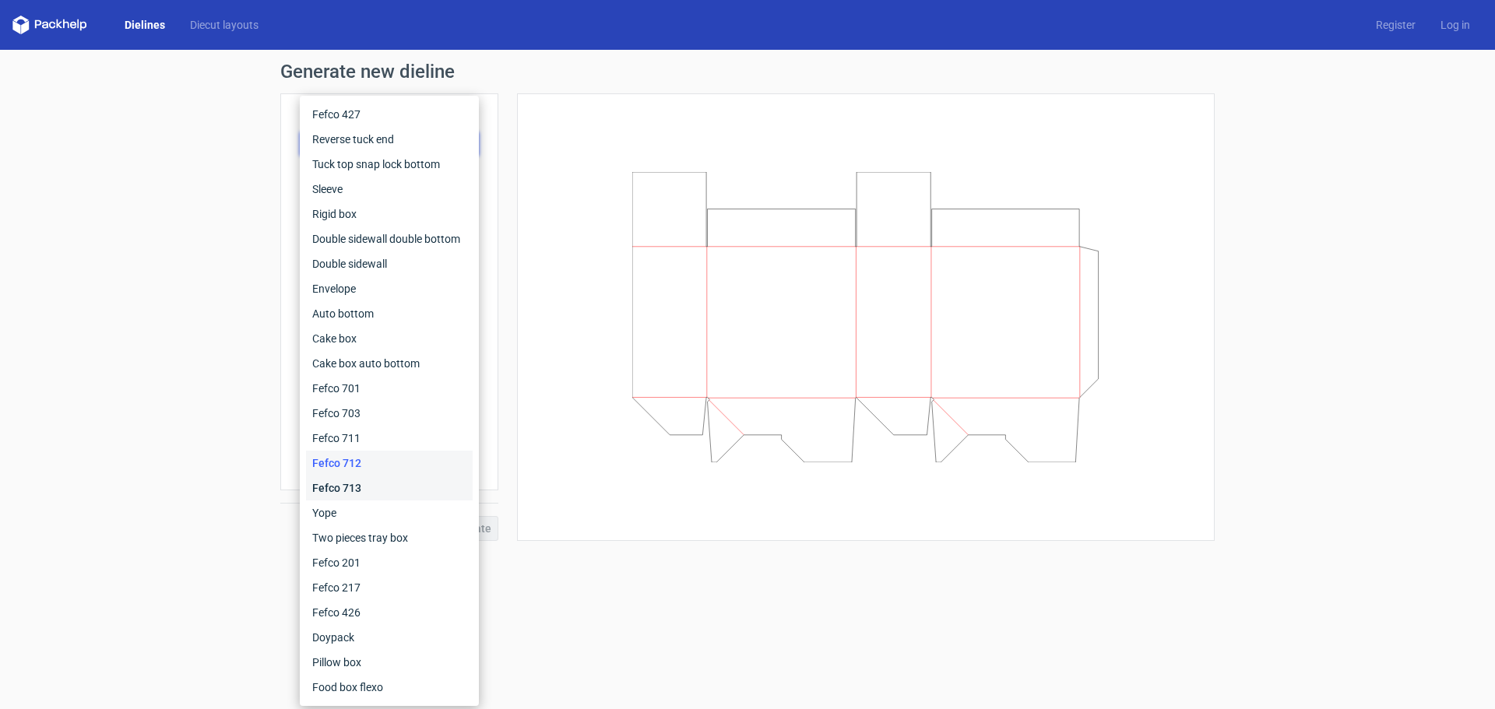
click at [352, 487] on div "Fefco 713" at bounding box center [389, 488] width 167 height 25
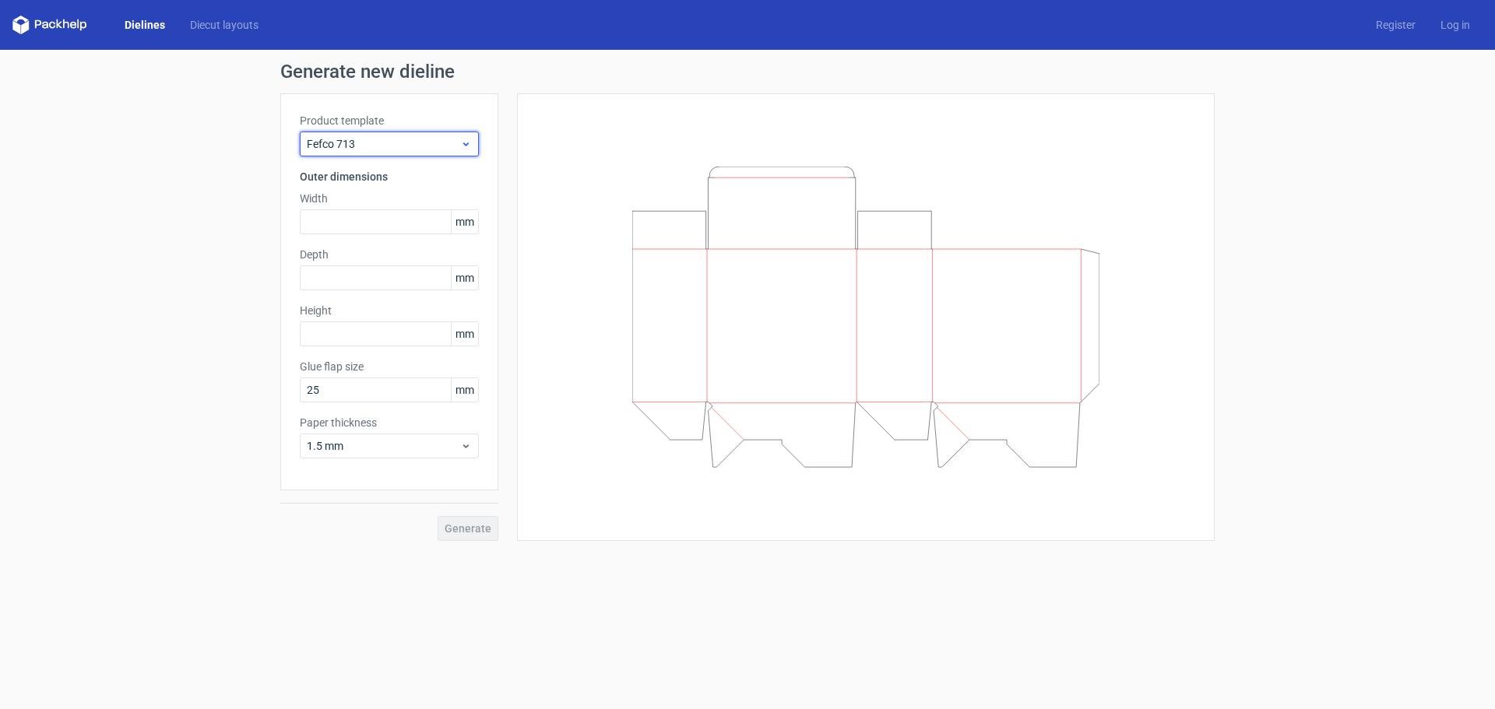
click at [380, 133] on div "Fefco 713" at bounding box center [389, 144] width 179 height 25
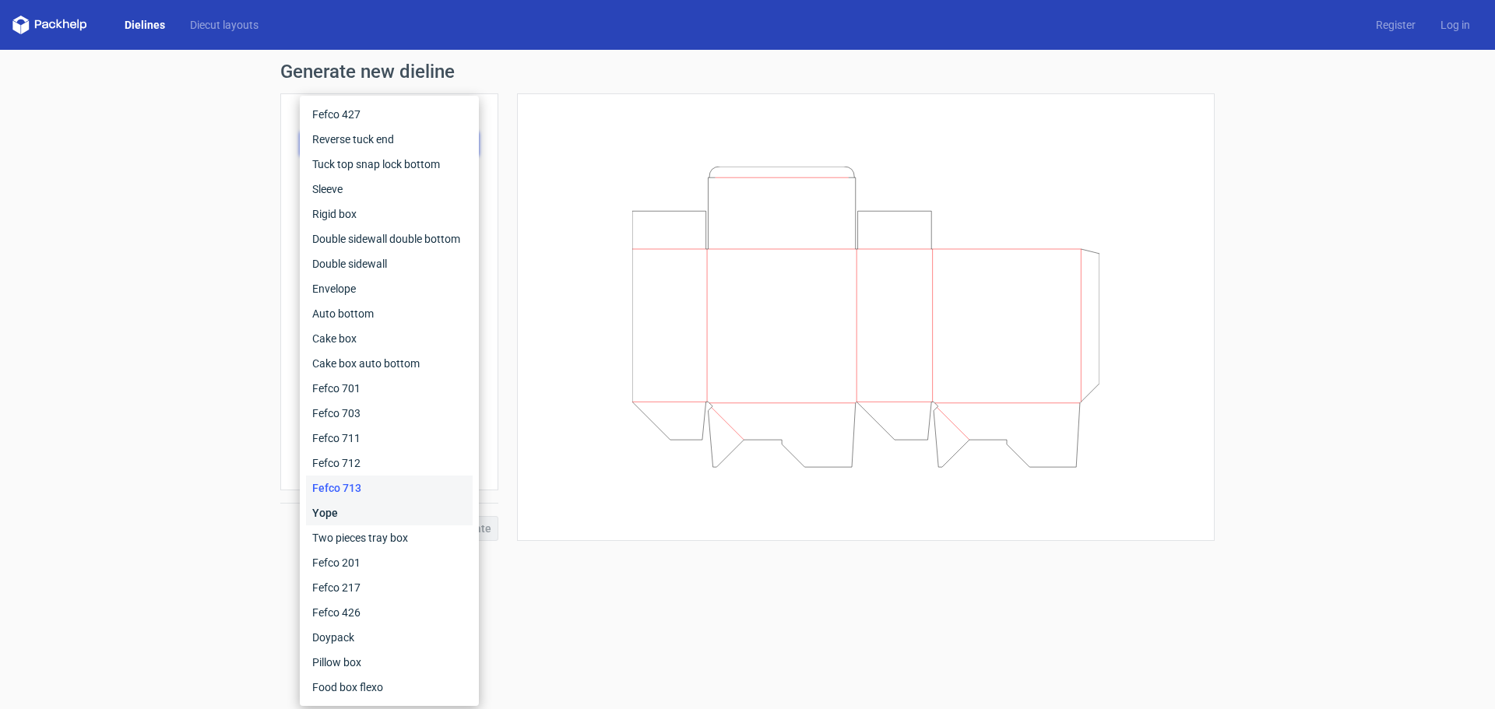
click at [347, 510] on div "Yope" at bounding box center [389, 513] width 167 height 25
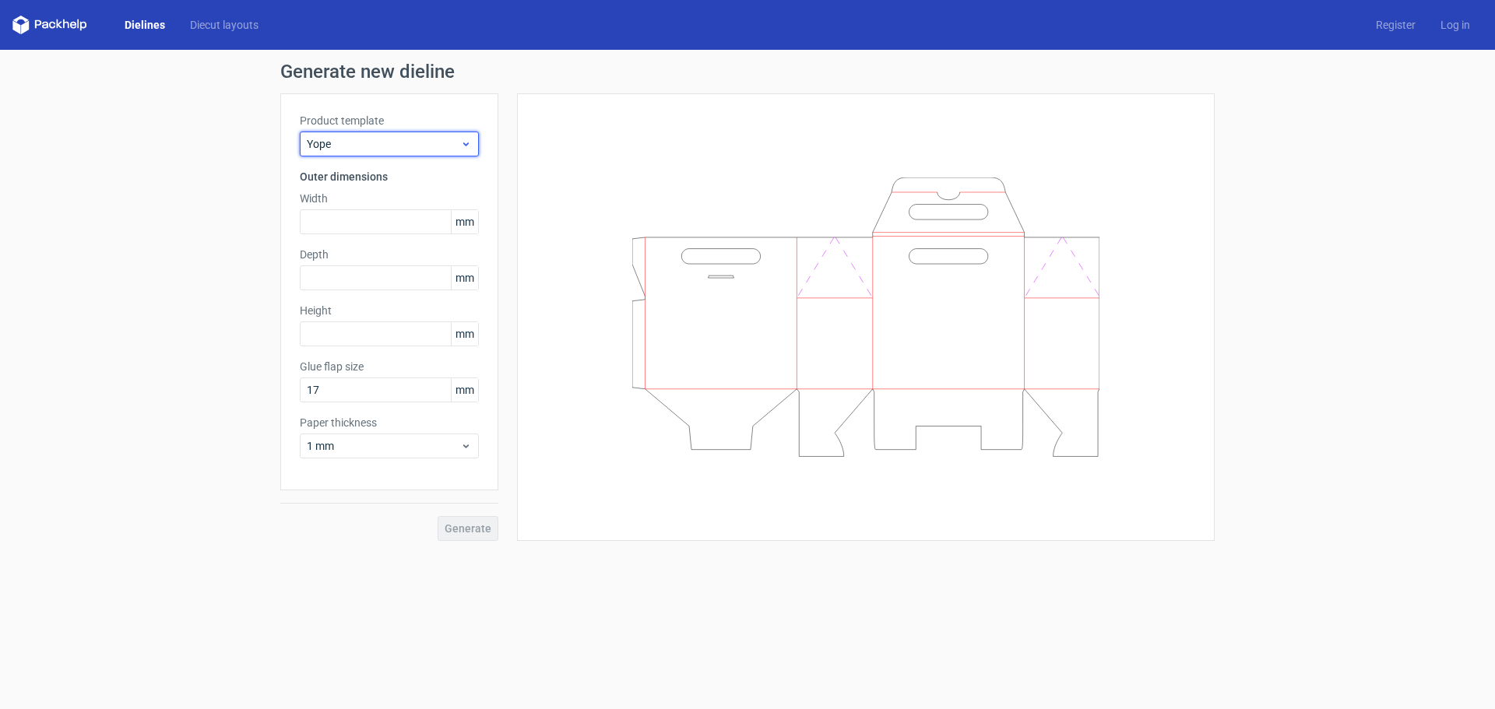
click at [360, 144] on span "Yope" at bounding box center [383, 144] width 153 height 16
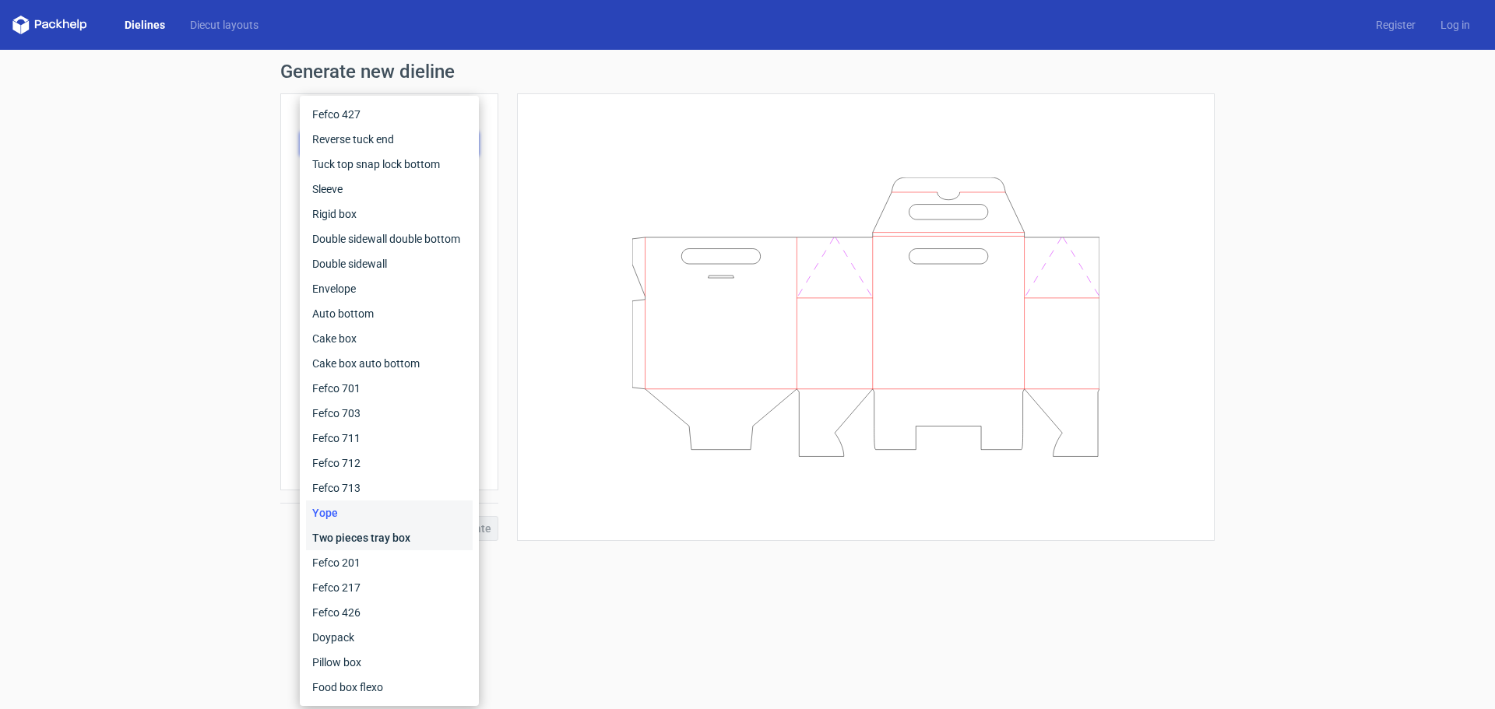
click at [387, 540] on div "Two pieces tray box" at bounding box center [389, 538] width 167 height 25
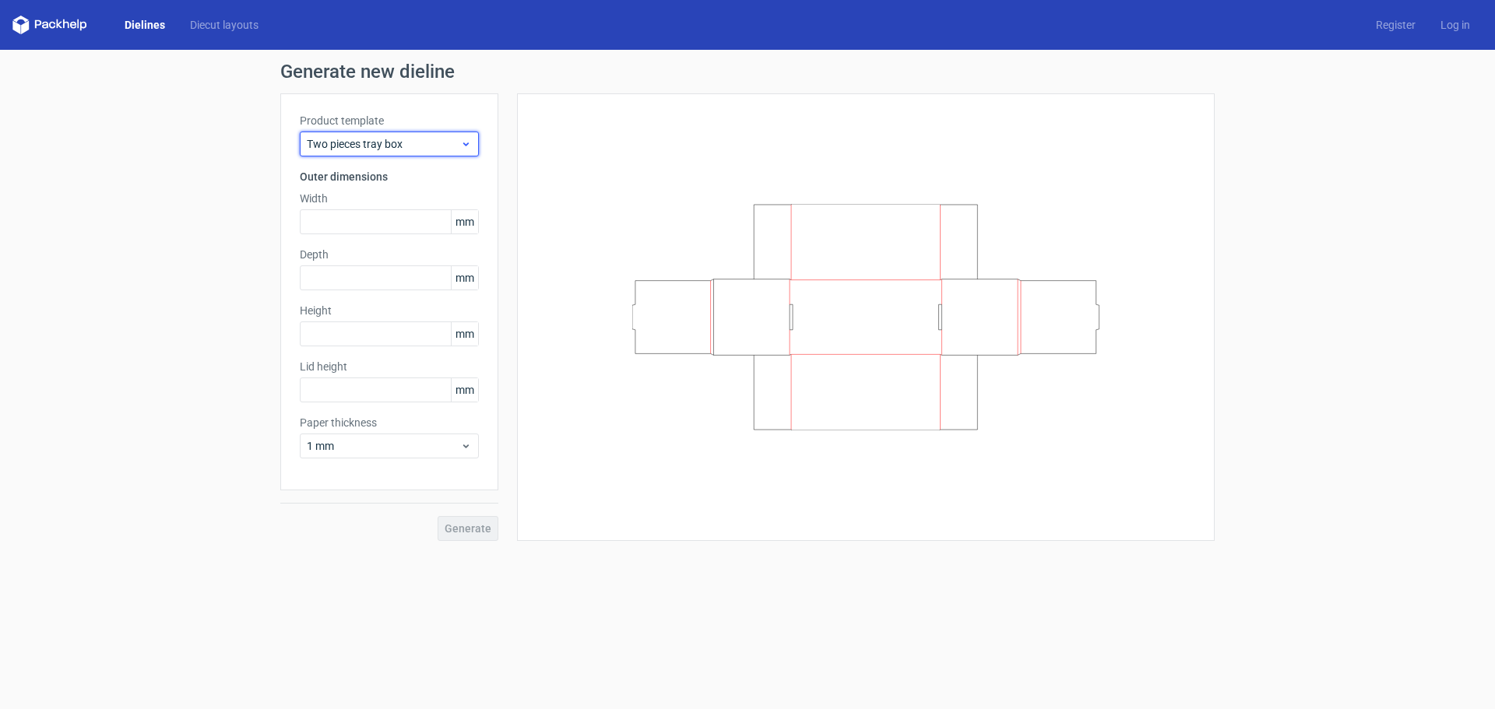
click at [427, 145] on span "Two pieces tray box" at bounding box center [383, 144] width 153 height 16
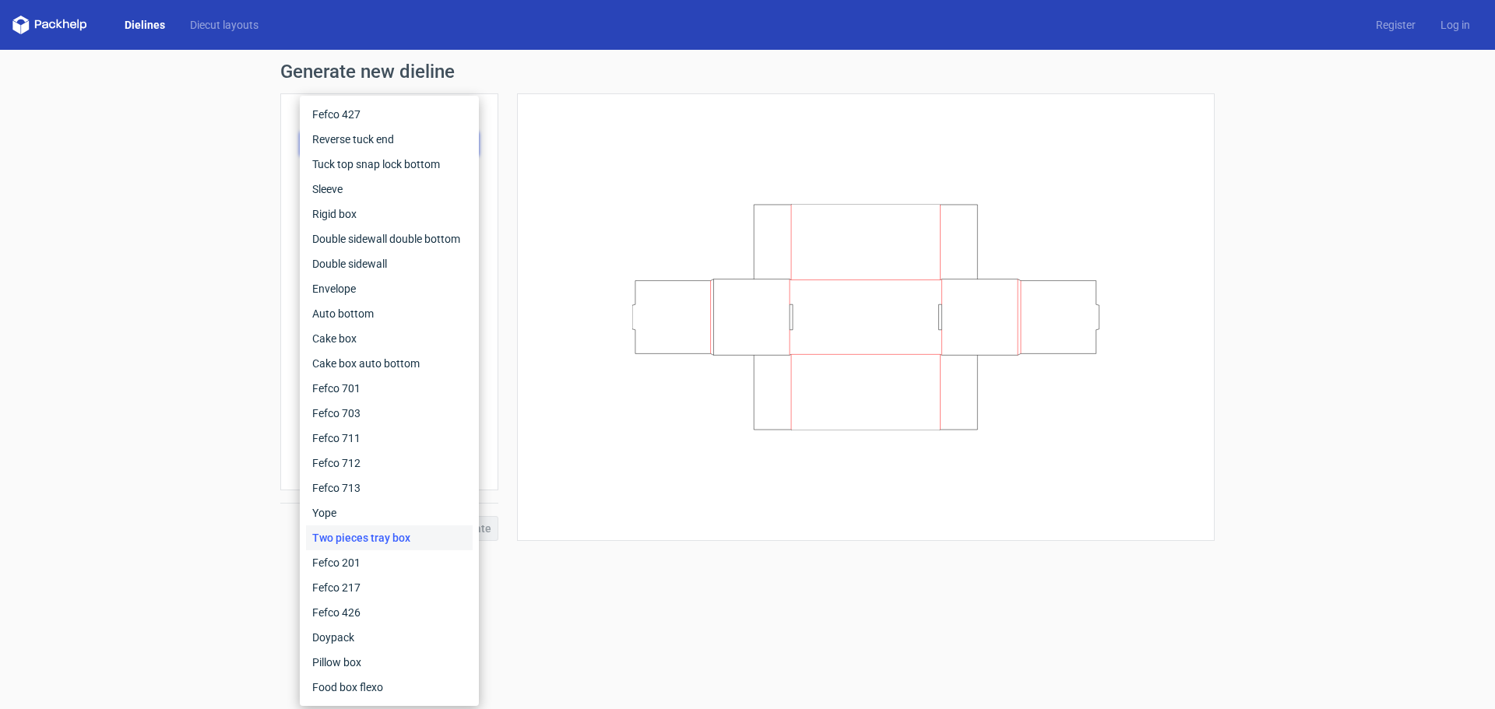
click at [368, 529] on div "Two pieces tray box" at bounding box center [389, 538] width 167 height 25
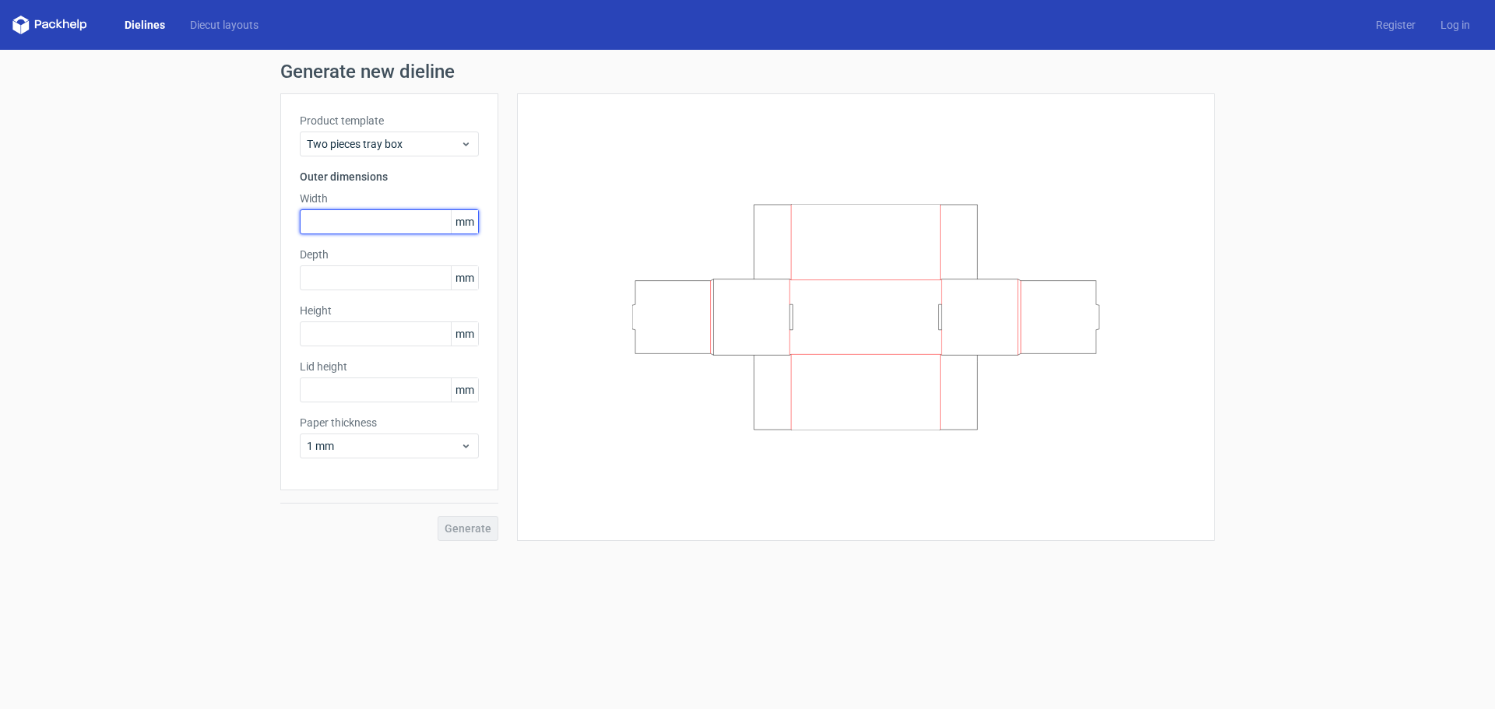
click at [409, 220] on input "text" at bounding box center [389, 221] width 179 height 25
drag, startPoint x: 398, startPoint y: 220, endPoint x: 234, endPoint y: 238, distance: 164.5
click at [234, 238] on div "Generate new dieline Product template Two pieces tray box Outer dimensions Widt…" at bounding box center [747, 302] width 1495 height 504
type input "57"
type input "305"
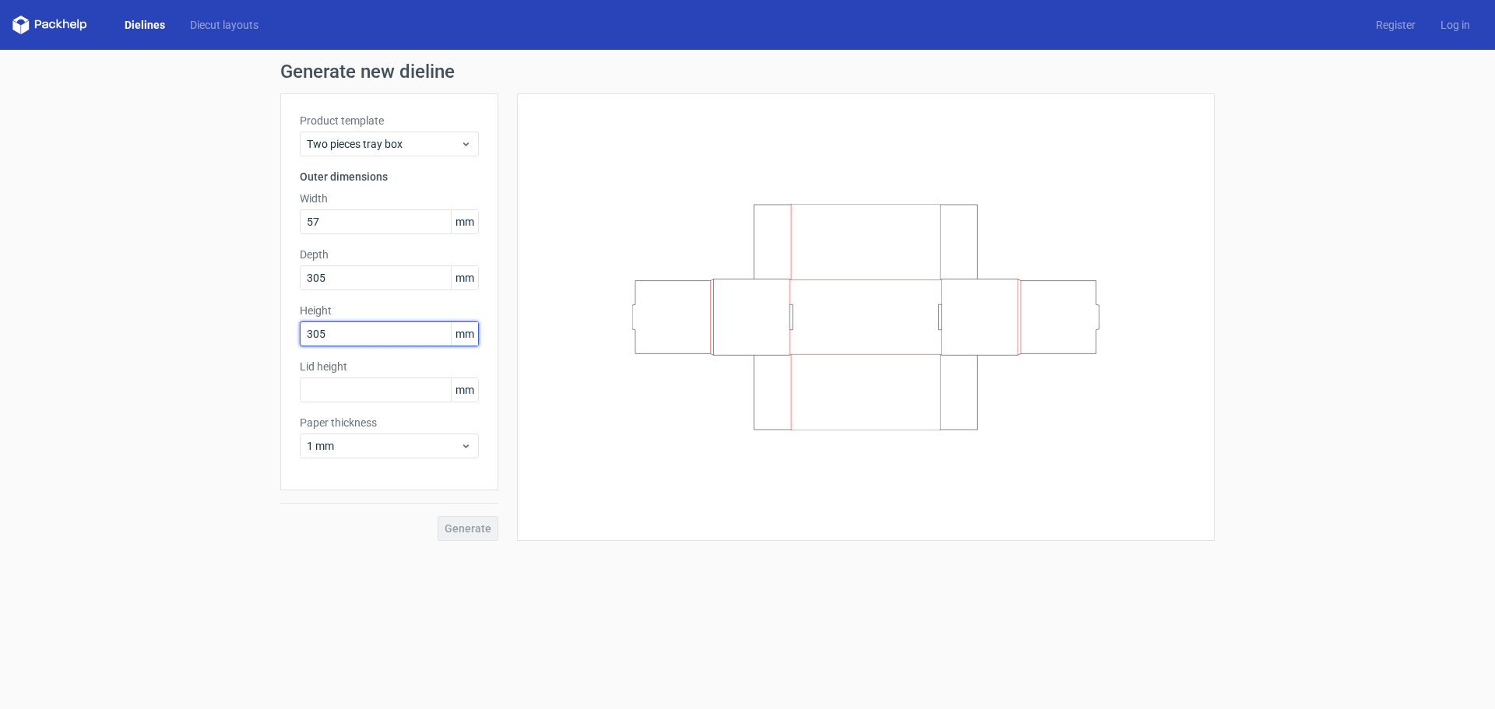
type input "305"
drag, startPoint x: 362, startPoint y: 330, endPoint x: 203, endPoint y: 311, distance: 160.0
click at [202, 311] on div "Generate new dieline Product template Two pieces tray box Outer dimensions Widt…" at bounding box center [747, 302] width 1495 height 504
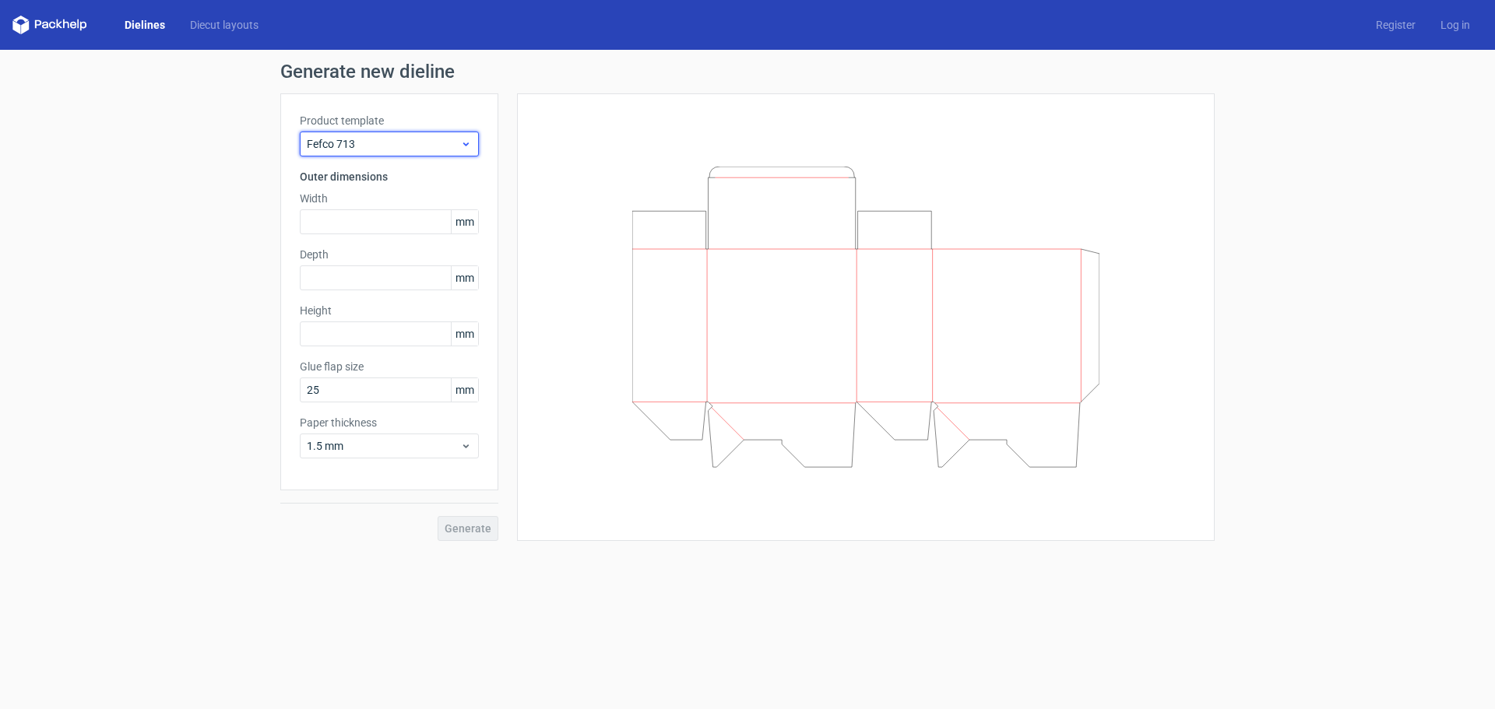
click at [399, 141] on span "Fefco 713" at bounding box center [383, 144] width 153 height 16
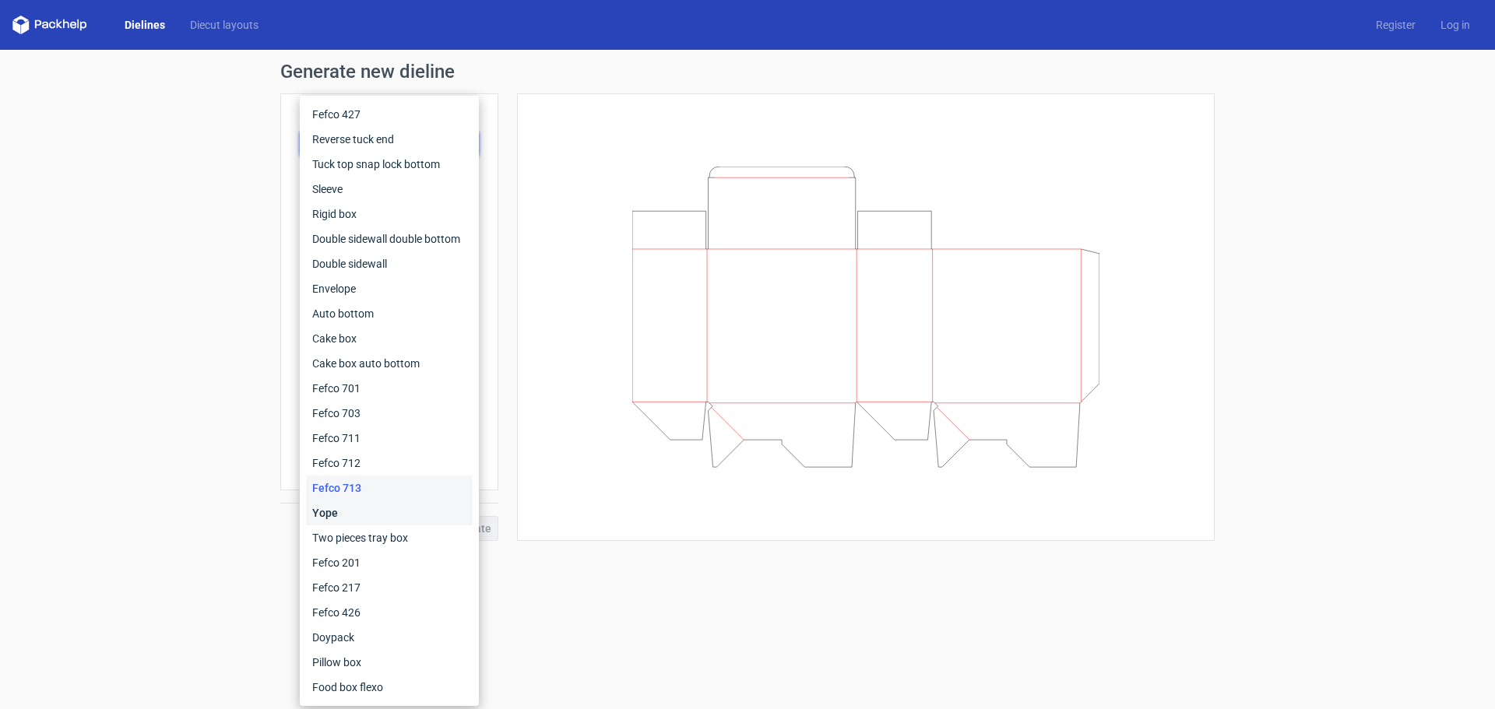
click at [348, 508] on div "Yope" at bounding box center [389, 513] width 167 height 25
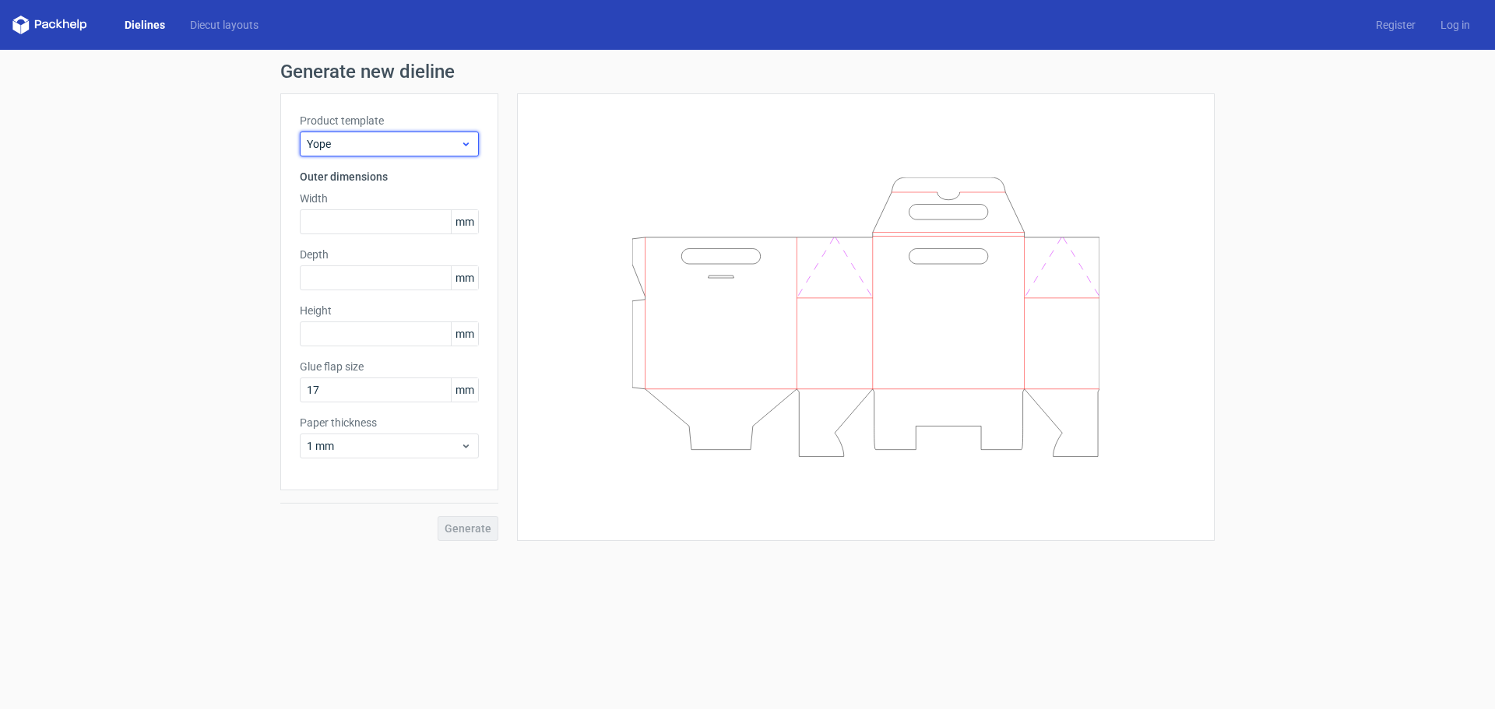
click at [378, 142] on span "Yope" at bounding box center [383, 144] width 153 height 16
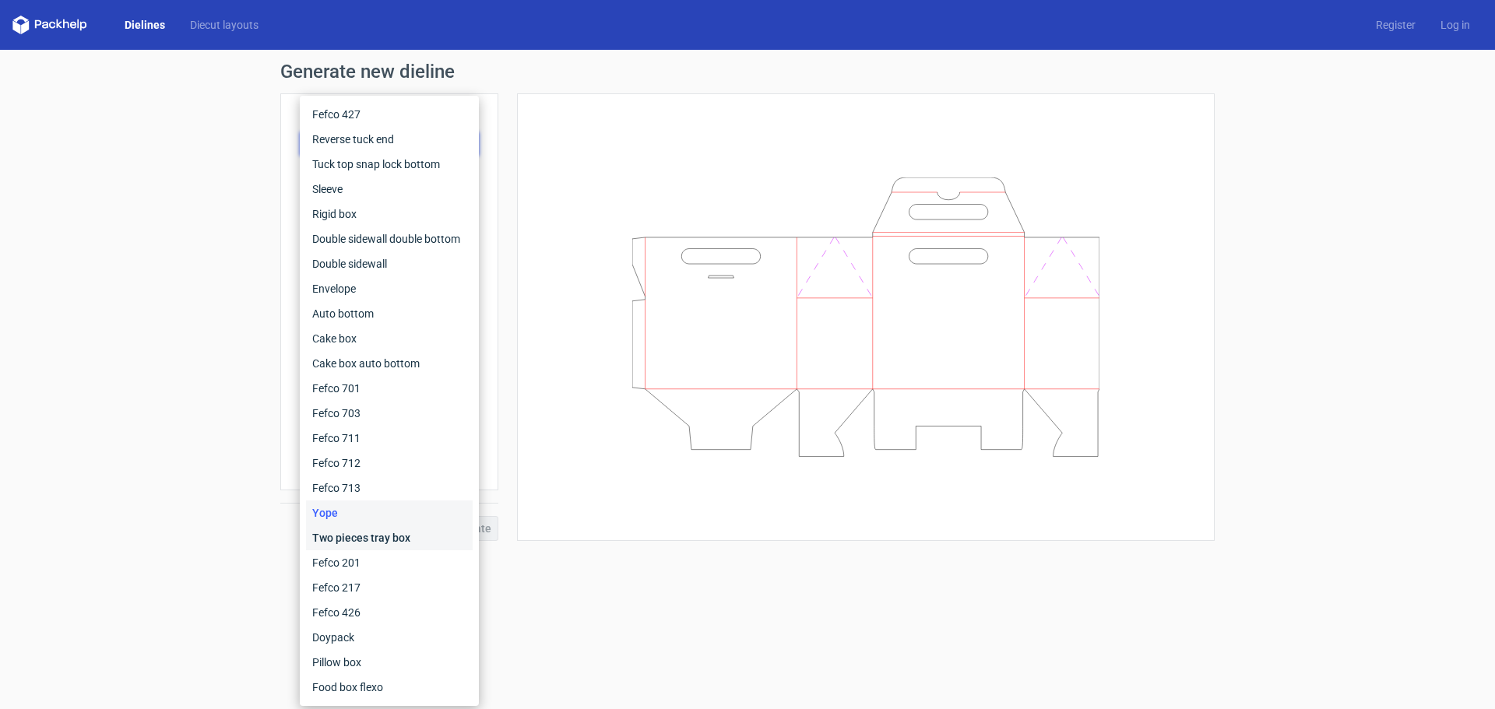
click at [355, 540] on div "Two pieces tray box" at bounding box center [389, 538] width 167 height 25
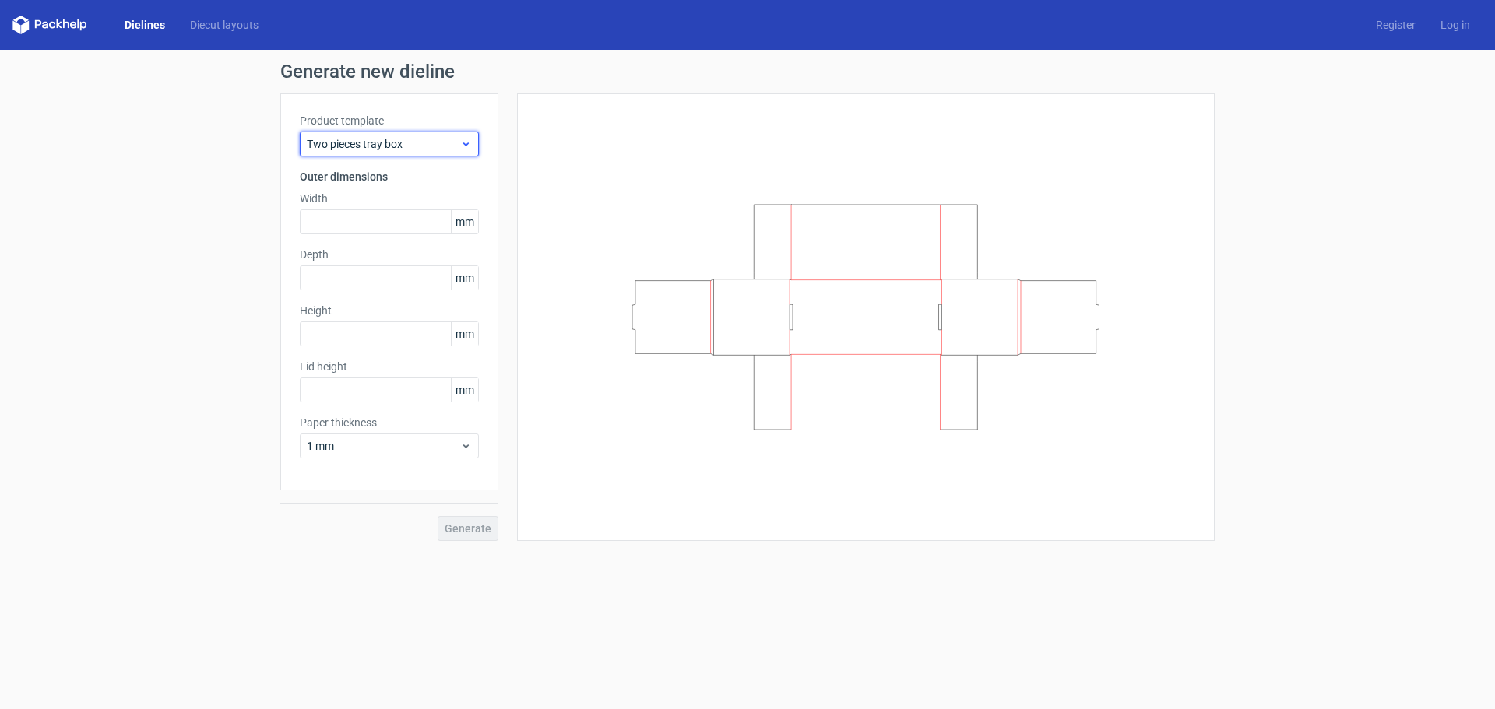
click at [384, 132] on div "Two pieces tray box" at bounding box center [389, 144] width 179 height 25
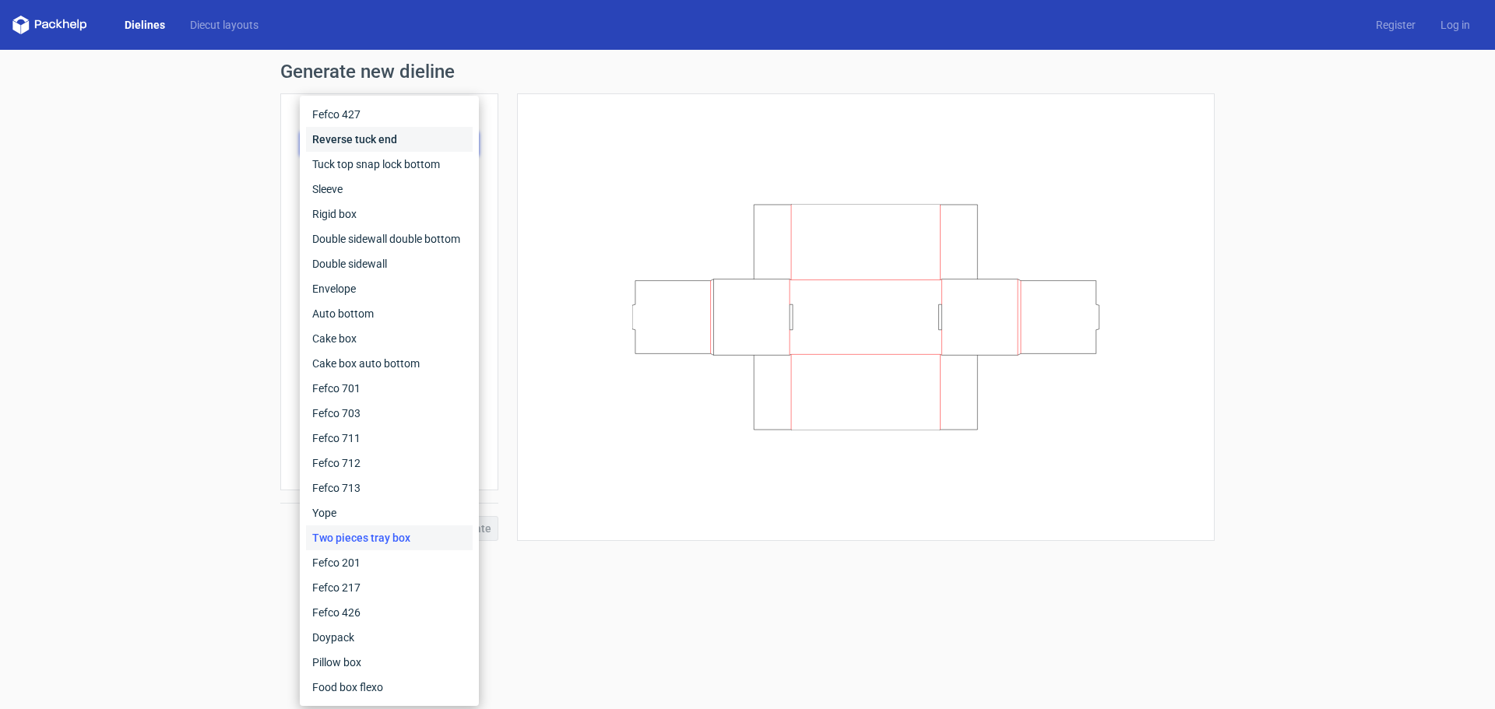
click at [384, 132] on div "Reverse tuck end" at bounding box center [389, 139] width 167 height 25
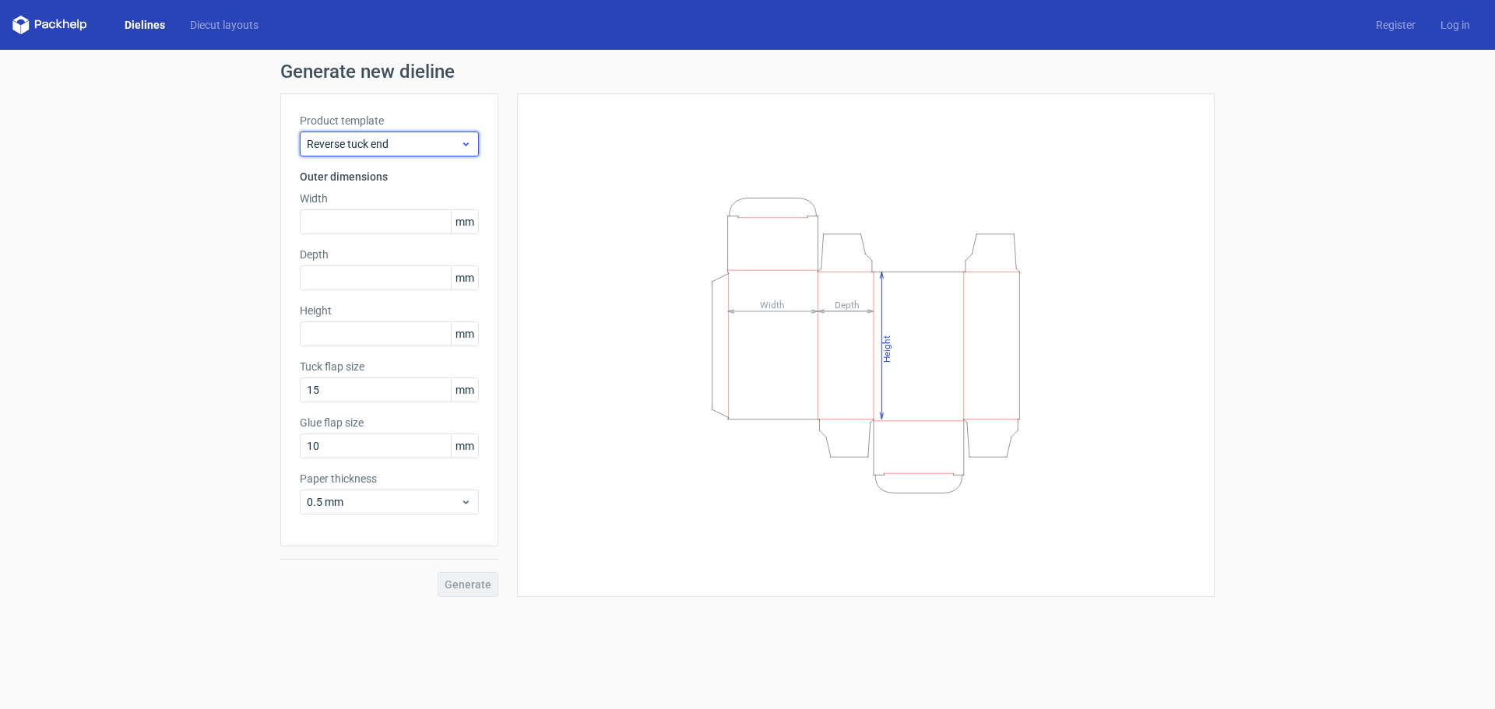
click at [379, 137] on span "Reverse tuck end" at bounding box center [383, 144] width 153 height 16
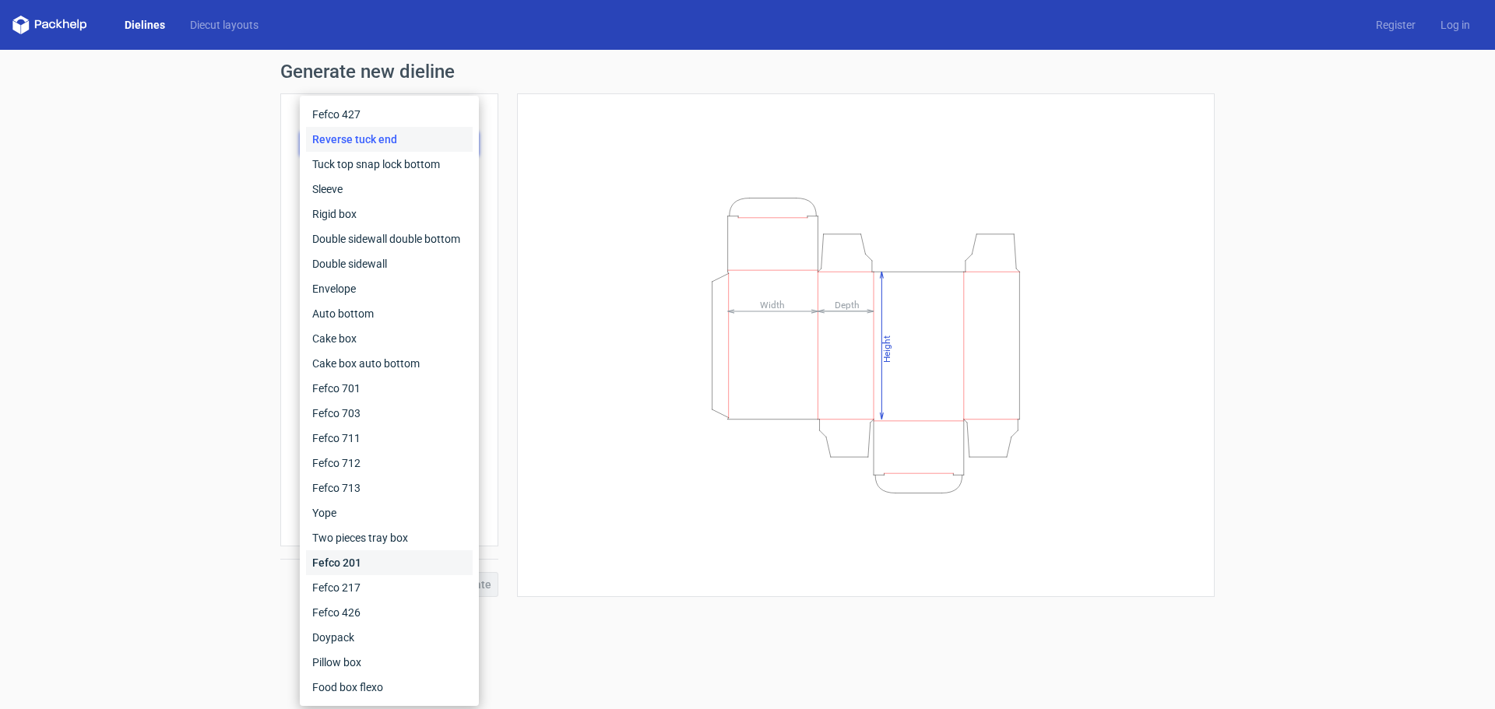
click at [343, 561] on div "Fefco 201" at bounding box center [389, 562] width 167 height 25
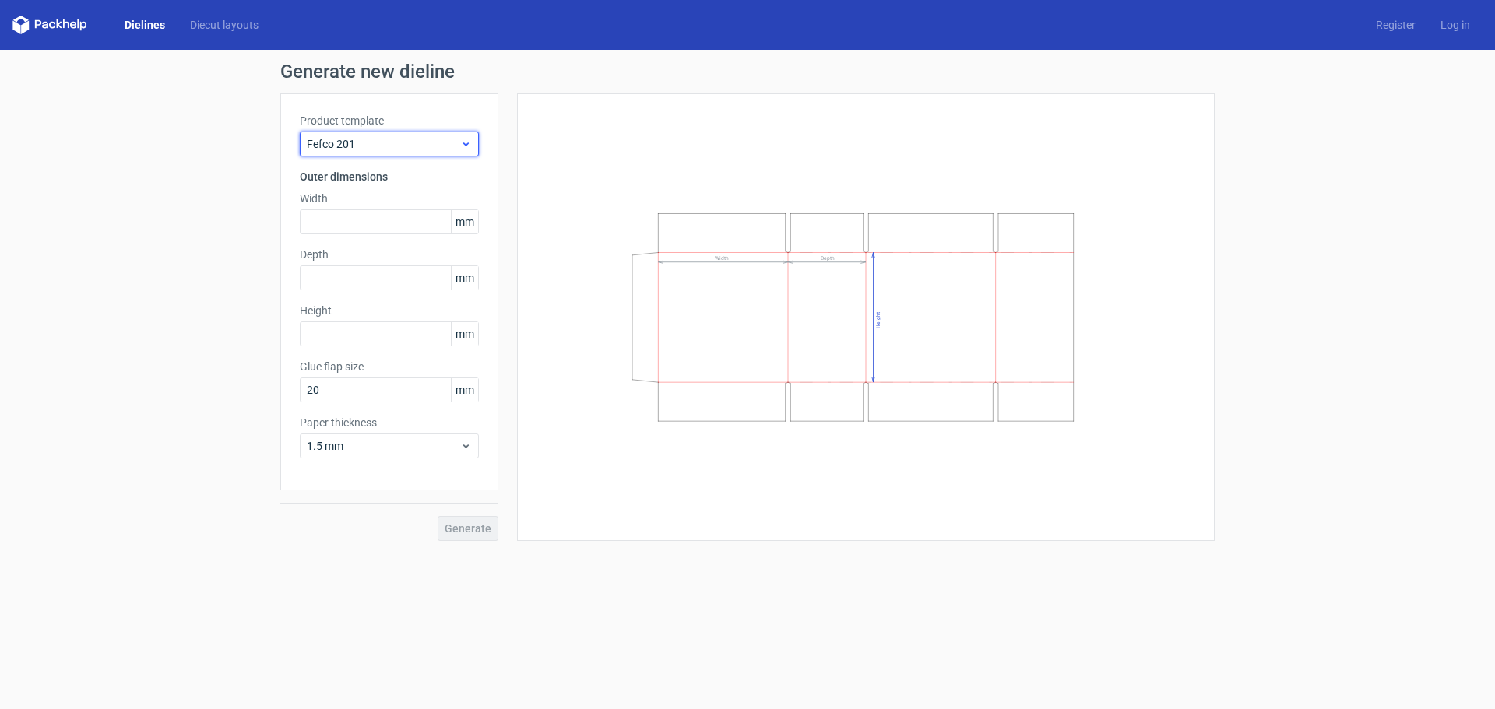
click at [424, 146] on span "Fefco 201" at bounding box center [383, 144] width 153 height 16
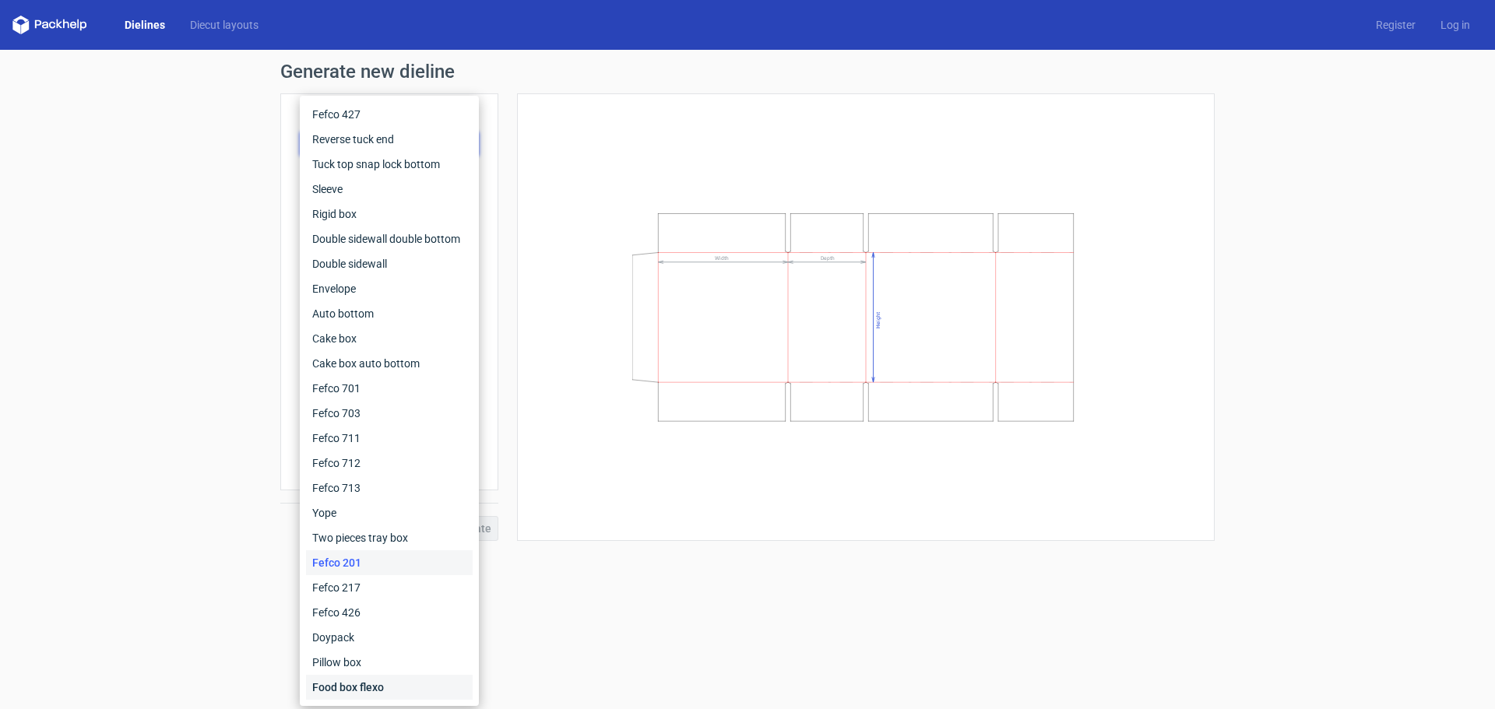
click at [347, 685] on div "Food box flexo" at bounding box center [389, 687] width 167 height 25
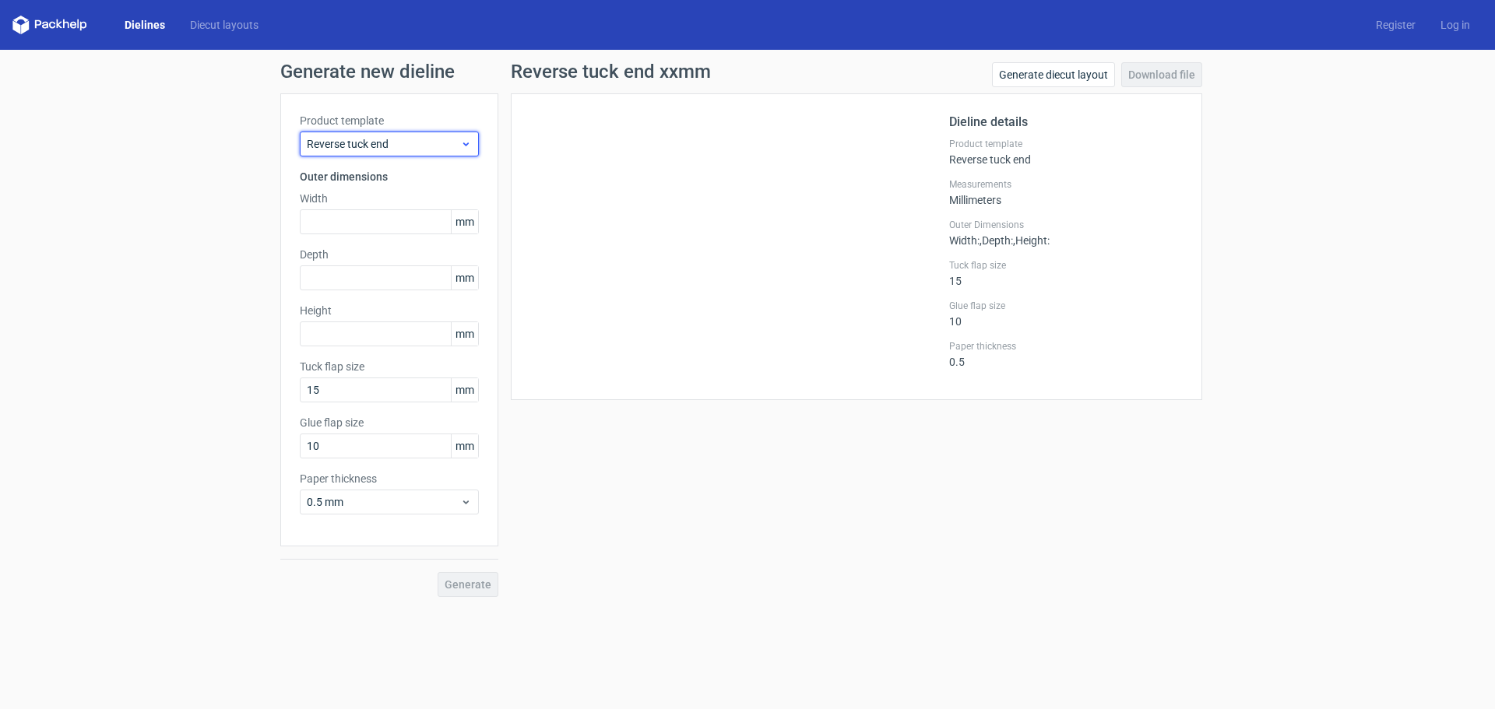
click at [466, 151] on div "Reverse tuck end" at bounding box center [389, 144] width 179 height 25
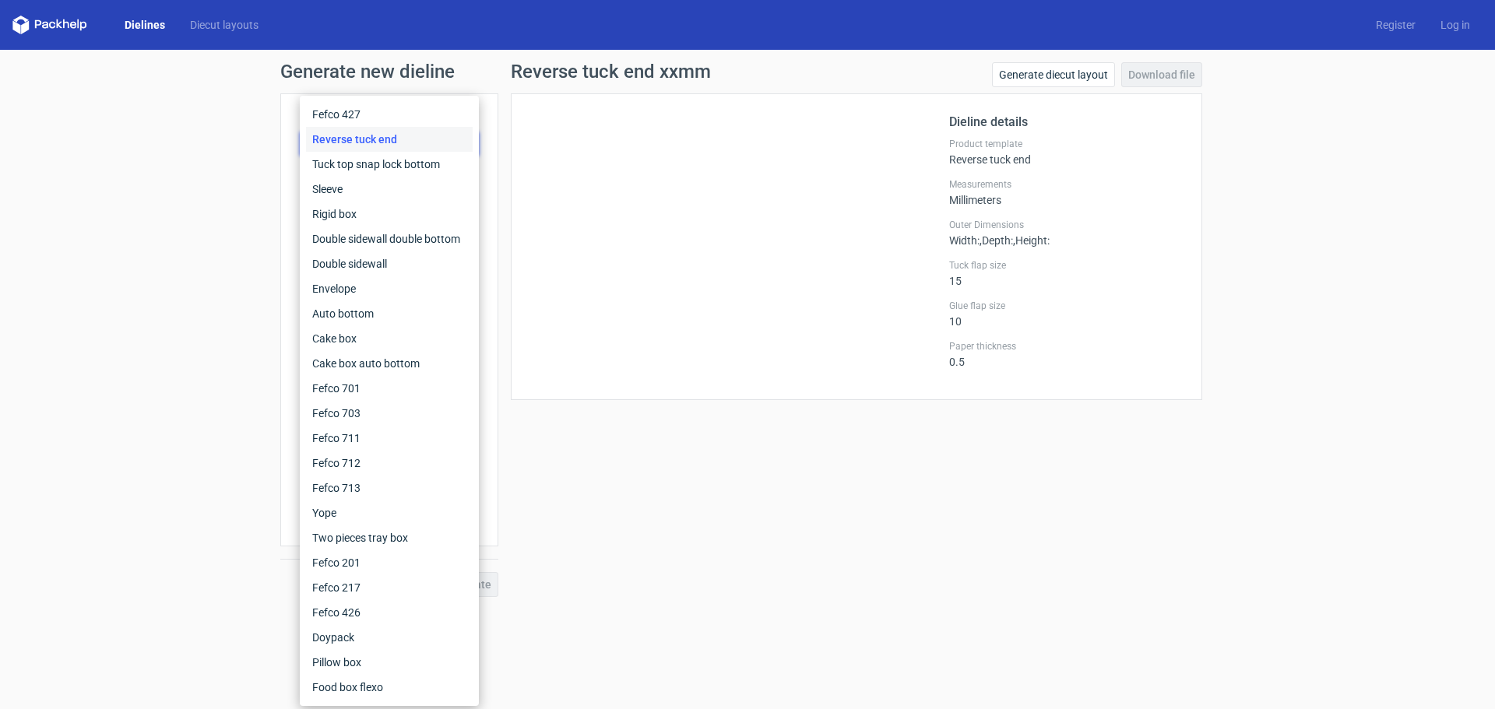
click at [824, 216] on div at bounding box center [739, 247] width 419 height 268
